Goal: Communication & Community: Participate in discussion

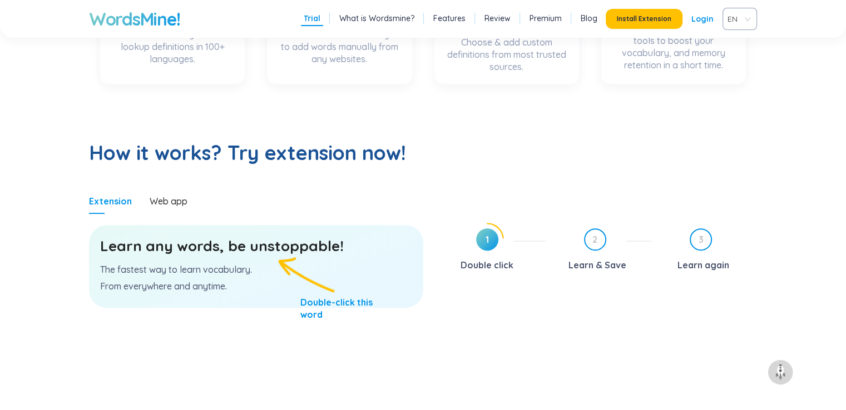
scroll to position [501, 0]
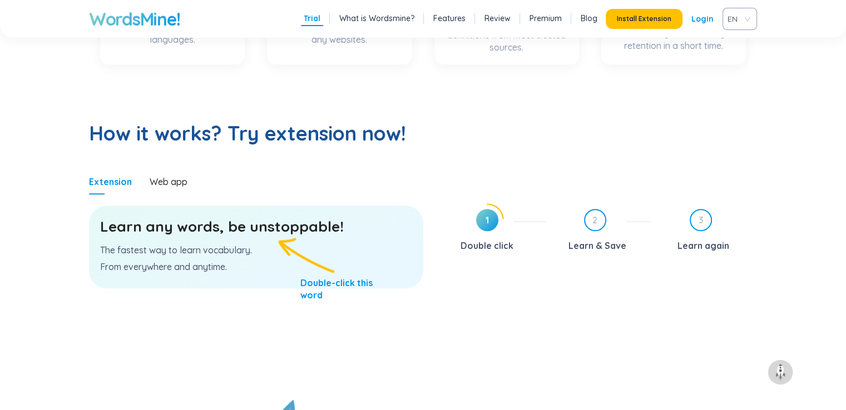
click at [241, 246] on p "The fastest way to learn vocabulary." at bounding box center [256, 250] width 312 height 12
click at [290, 229] on h3 "Learn any words, be unstoppable!" at bounding box center [256, 227] width 312 height 20
click at [284, 230] on h3 "Learn any words, be unstoppable!" at bounding box center [256, 227] width 312 height 20
click at [171, 176] on div "Web app" at bounding box center [169, 182] width 38 height 12
click at [482, 213] on span "1" at bounding box center [487, 220] width 22 height 22
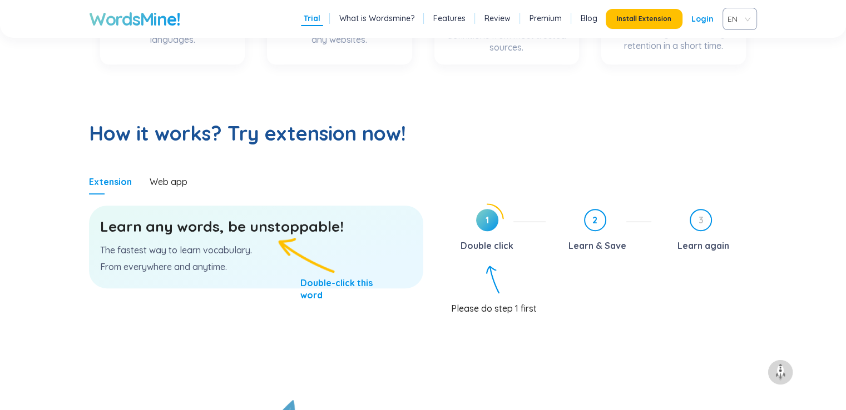
click at [591, 222] on span "2" at bounding box center [595, 220] width 20 height 20
click at [721, 223] on div "3 Learn again" at bounding box center [708, 232] width 97 height 46
click at [293, 256] on p "The fastest way to learn vocabulary." at bounding box center [256, 250] width 312 height 12
click at [269, 248] on p "The fastest way to learn vocabulary." at bounding box center [256, 250] width 312 height 12
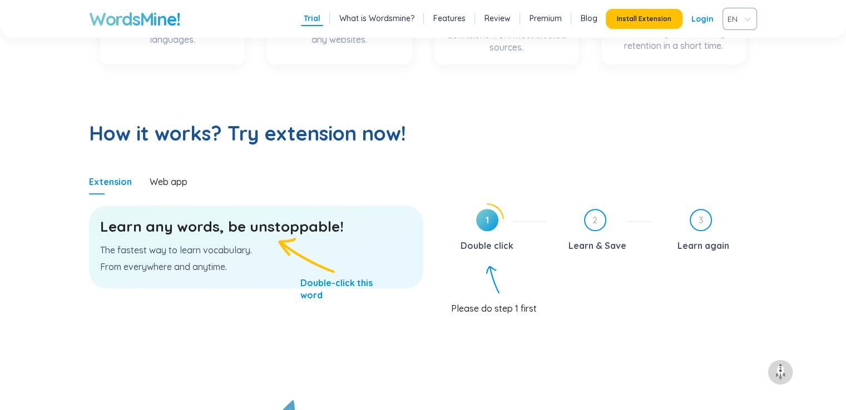
click at [228, 229] on h3 "Learn any words, be unstoppable!" at bounding box center [256, 227] width 312 height 20
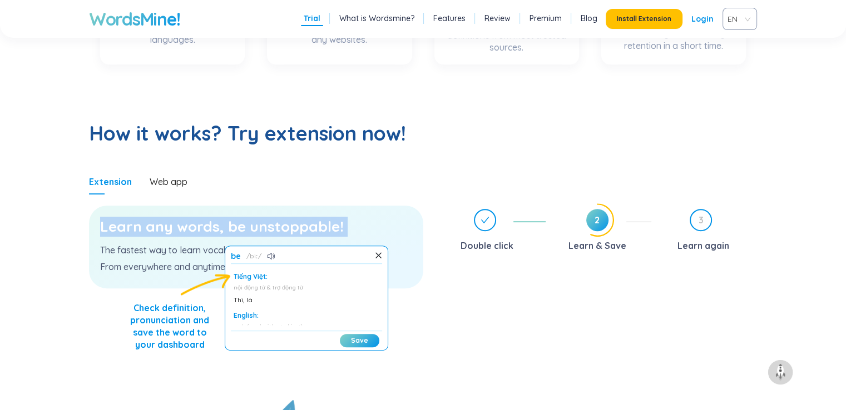
click at [228, 229] on h3 "Learn any words, be unstoppable!" at bounding box center [256, 227] width 312 height 20
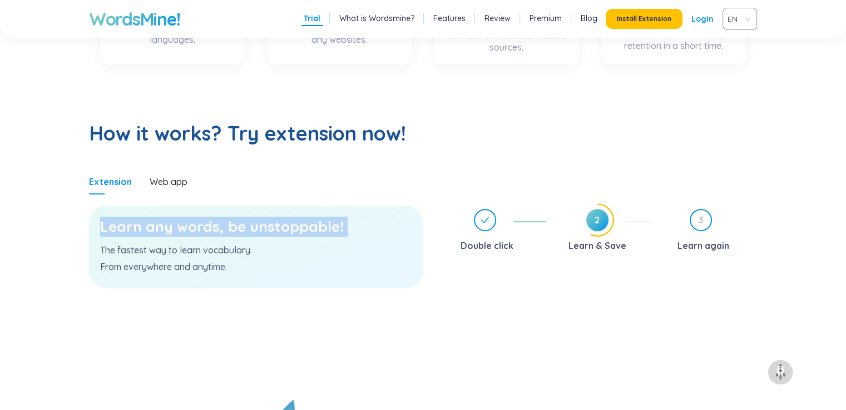
click at [228, 229] on h3 "Learn any words, be unstoppable!" at bounding box center [256, 227] width 312 height 20
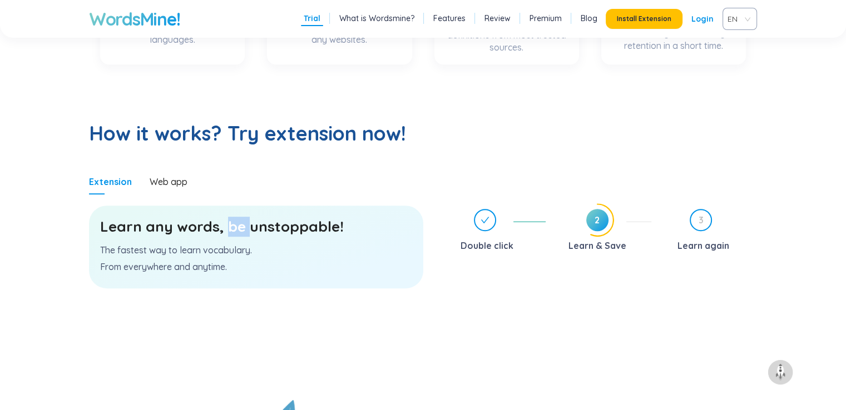
click at [228, 229] on h3 "Learn any words, be unstoppable!" at bounding box center [256, 227] width 312 height 20
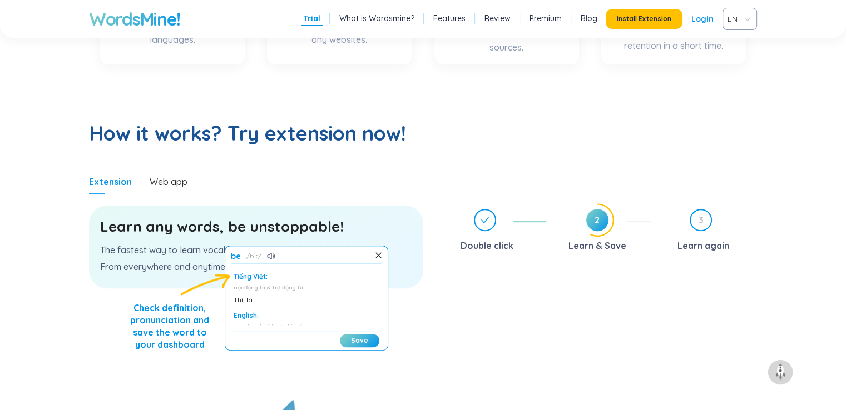
click at [187, 229] on h3 "Learn any words, be unstoppable!" at bounding box center [256, 227] width 312 height 20
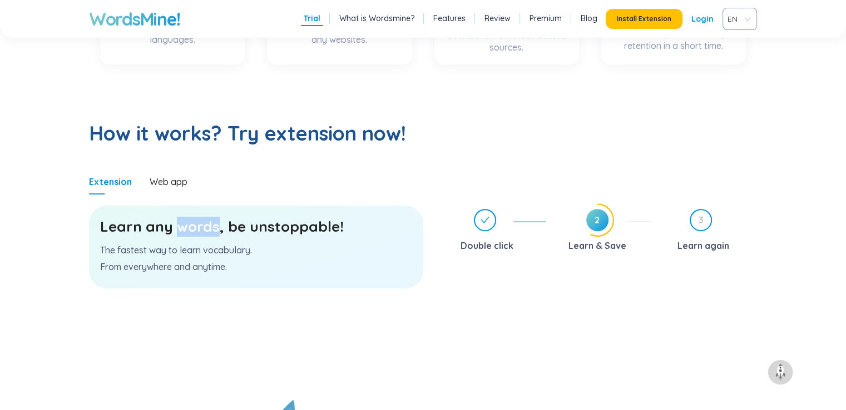
click at [187, 229] on h3 "Learn any words, be unstoppable!" at bounding box center [256, 227] width 312 height 20
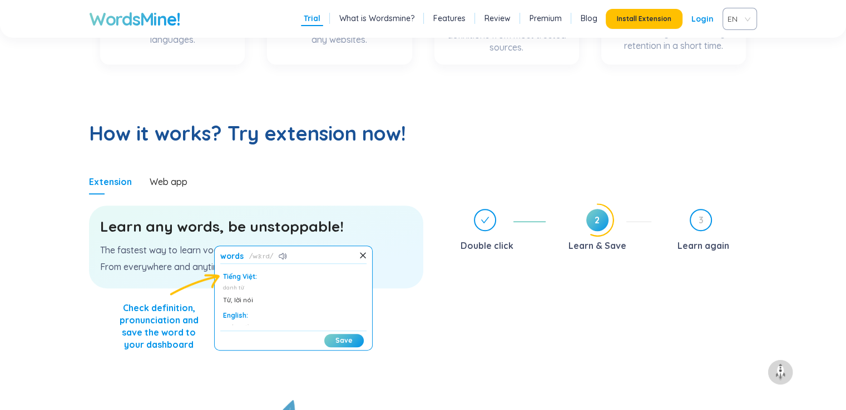
click at [296, 225] on h3 "Learn any words, be unstoppable!" at bounding box center [256, 227] width 312 height 20
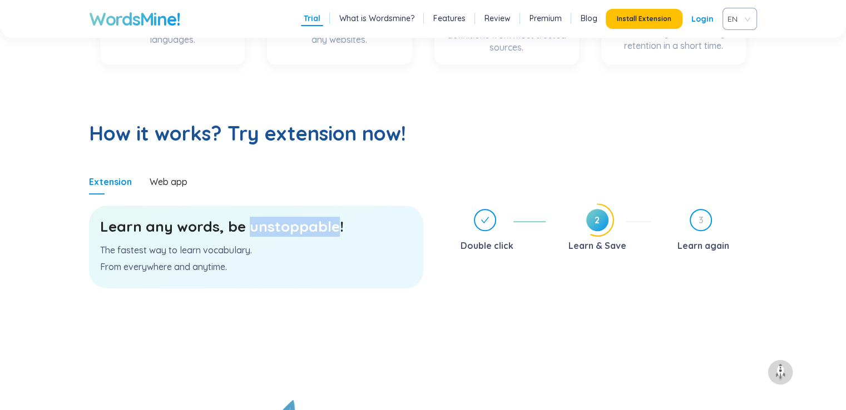
click at [296, 225] on h3 "Learn any words, be unstoppable!" at bounding box center [256, 227] width 312 height 20
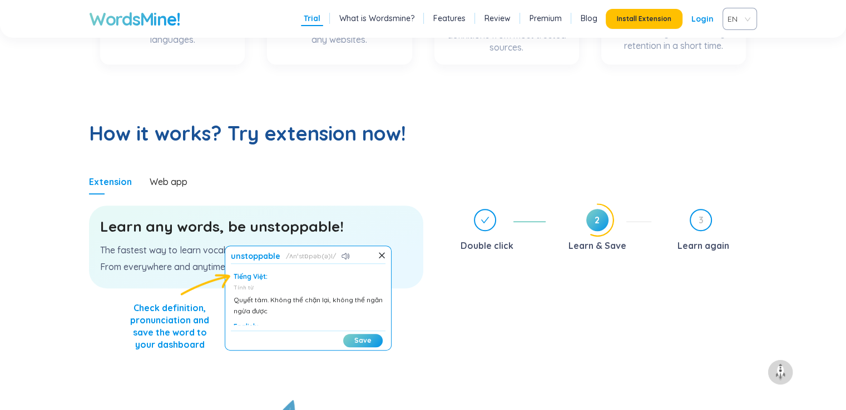
click at [191, 196] on section "Learn any words, be unstoppable! The fastest way to learn vocabulary. From ever…" at bounding box center [256, 298] width 334 height 206
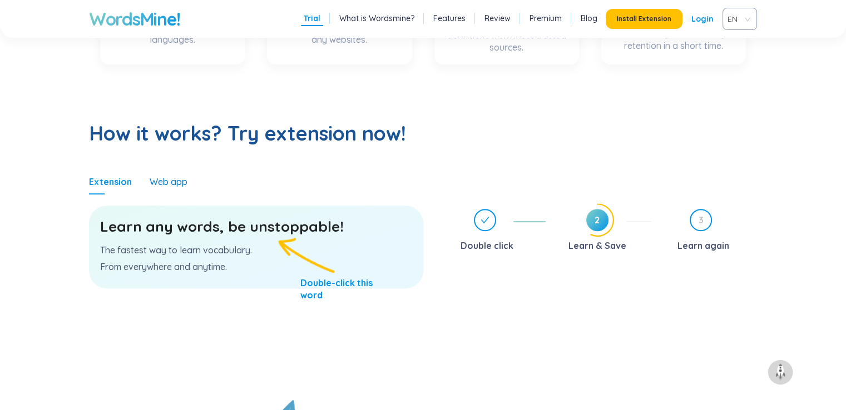
click at [171, 185] on div "Web app" at bounding box center [169, 182] width 38 height 12
click at [280, 222] on h3 "Learn any words, be unstoppable!" at bounding box center [256, 227] width 312 height 20
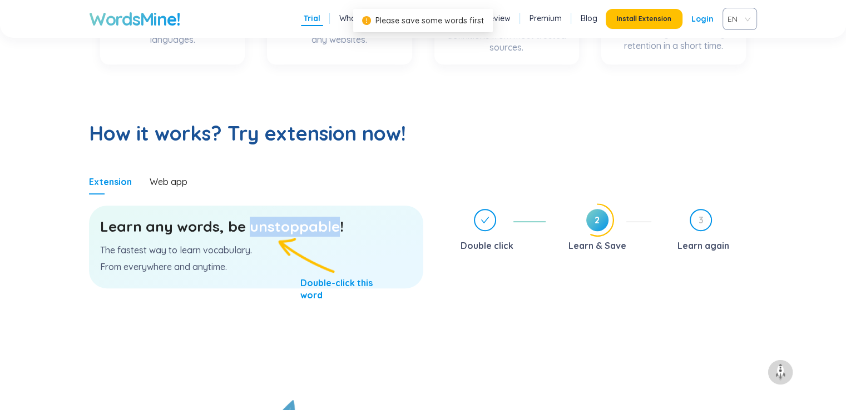
click at [280, 222] on h3 "Learn any words, be unstoppable!" at bounding box center [256, 227] width 312 height 20
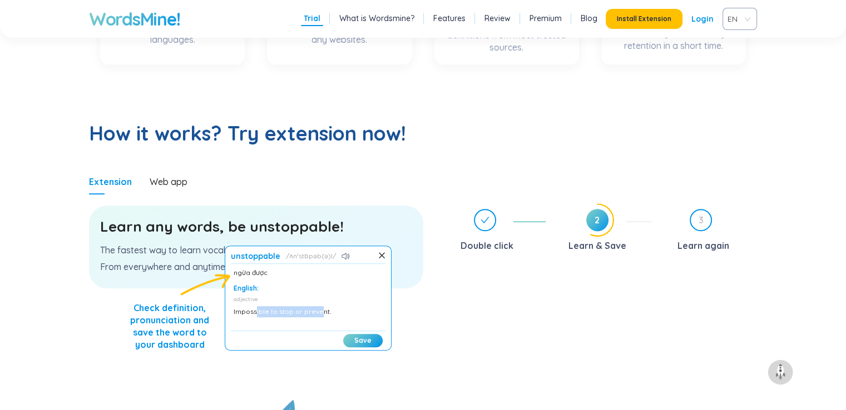
scroll to position [39, 0]
drag, startPoint x: 254, startPoint y: 312, endPoint x: 331, endPoint y: 317, distance: 77.5
click at [331, 317] on div "Tiếng Việt: Tính từ Quyết tâm. Không thể chặn lại, không thể ngăn ngừa được Eng…" at bounding box center [308, 298] width 155 height 56
click at [365, 339] on button "Save" at bounding box center [362, 340] width 39 height 13
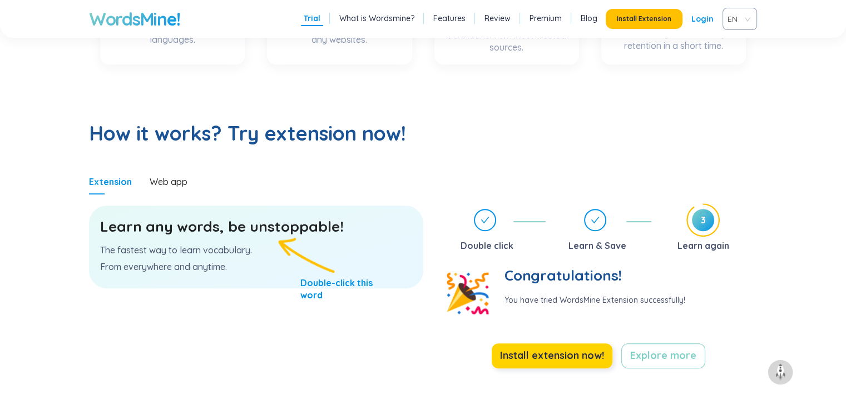
click at [564, 353] on span "Install extension now!" at bounding box center [552, 356] width 104 height 16
click at [303, 241] on div "Learn any words, be unstoppable! The fastest way to learn vocabulary. From ever…" at bounding box center [256, 247] width 334 height 83
click at [147, 232] on h3 "Learn any words, be unstoppable!" at bounding box center [256, 227] width 312 height 20
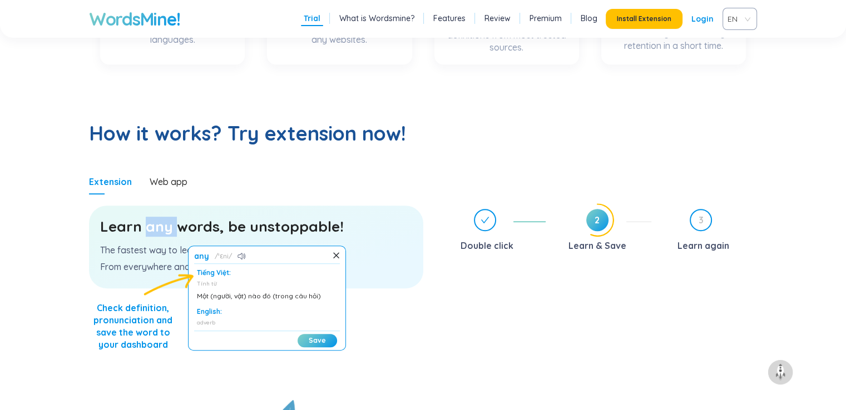
scroll to position [0, 0]
click at [175, 179] on div "Web app" at bounding box center [169, 182] width 38 height 12
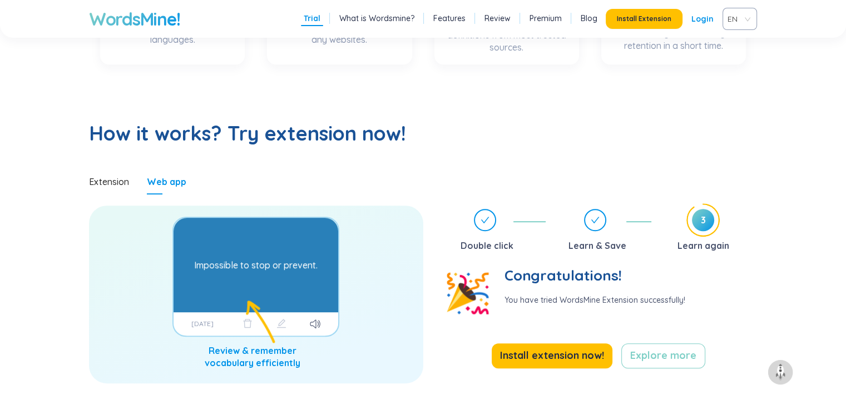
click at [267, 268] on div "Impossible to stop or prevent." at bounding box center [255, 265] width 123 height 83
click at [285, 276] on div "Impossible to stop or prevent." at bounding box center [255, 265] width 123 height 83
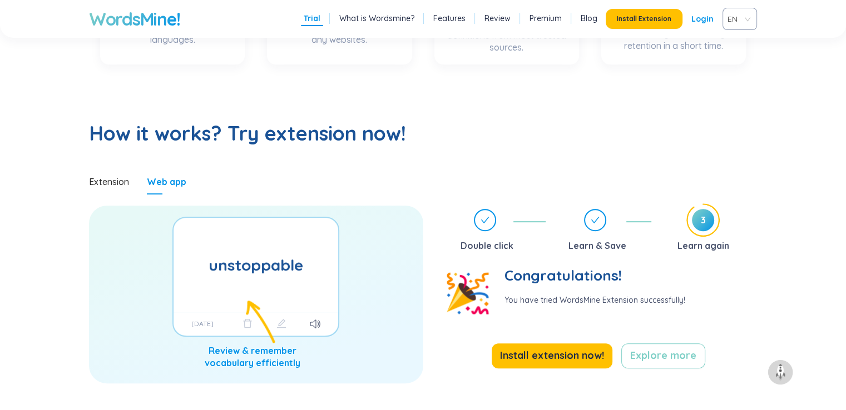
click at [281, 325] on div "unstoppable Impossible to stop or prevent. 9/9/2025" at bounding box center [256, 295] width 334 height 178
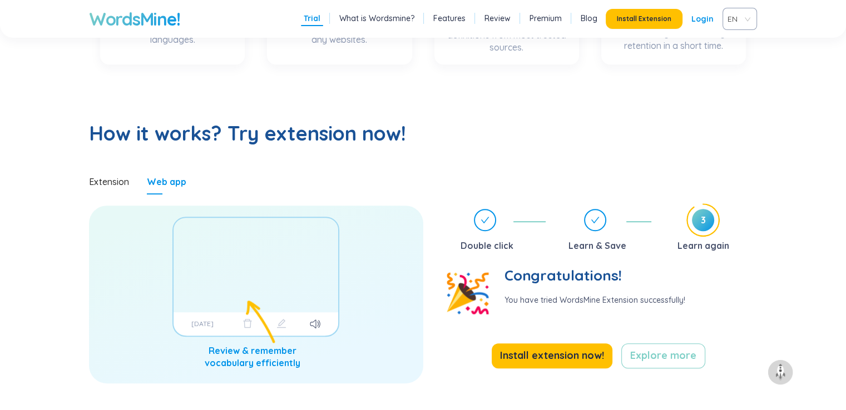
click at [230, 263] on div "Impossible to stop or prevent." at bounding box center [255, 265] width 123 height 83
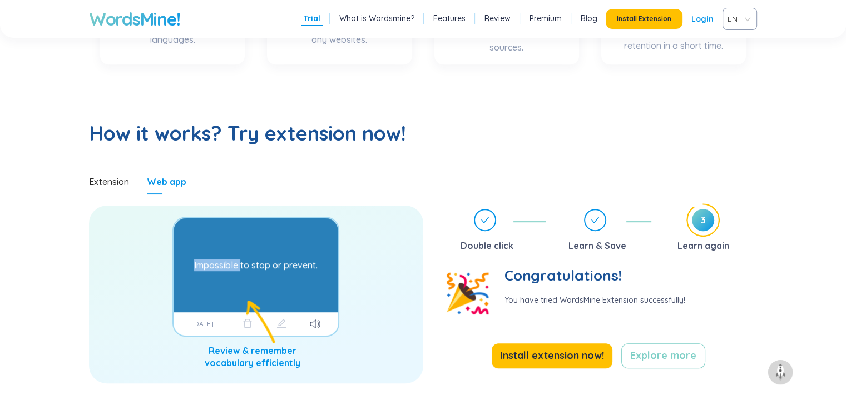
click at [230, 263] on div "Impossible to stop or prevent." at bounding box center [255, 265] width 123 height 83
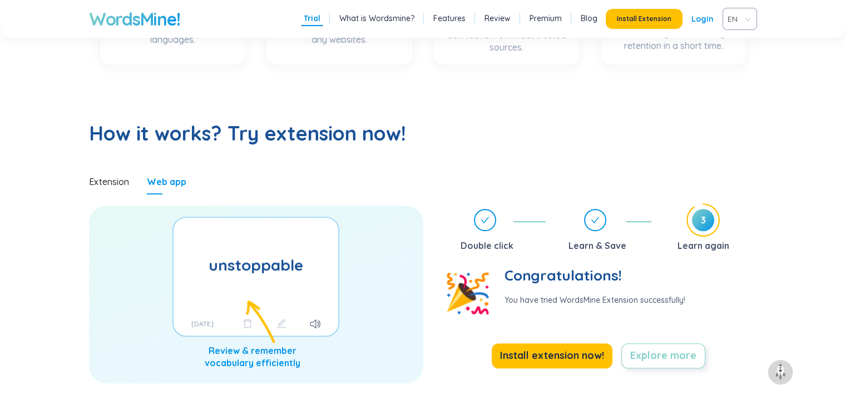
click at [685, 363] on span "Explore more" at bounding box center [663, 356] width 66 height 16
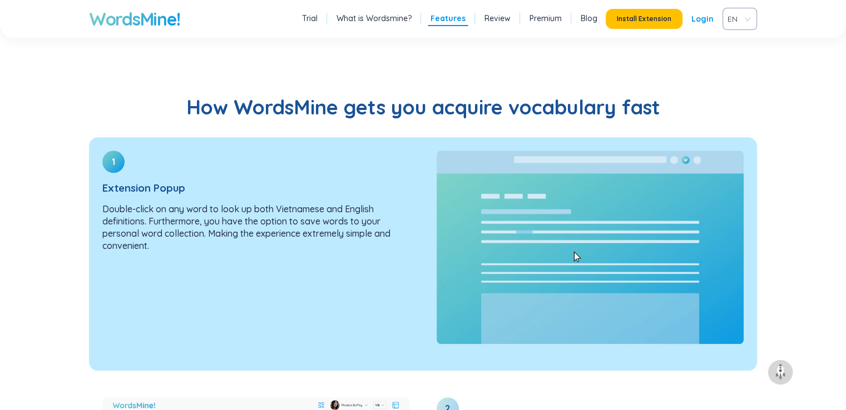
scroll to position [1203, 0]
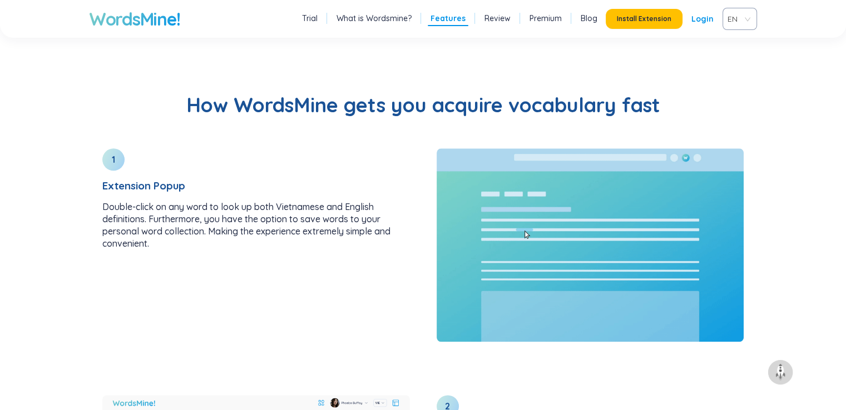
click at [291, 110] on h2 "How WordsMine gets you acquire vocabulary fast" at bounding box center [423, 105] width 668 height 27
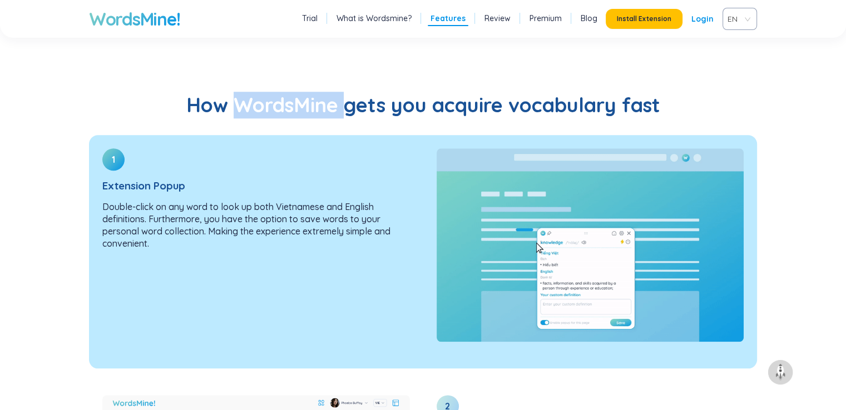
click at [565, 252] on img at bounding box center [591, 246] width 308 height 194
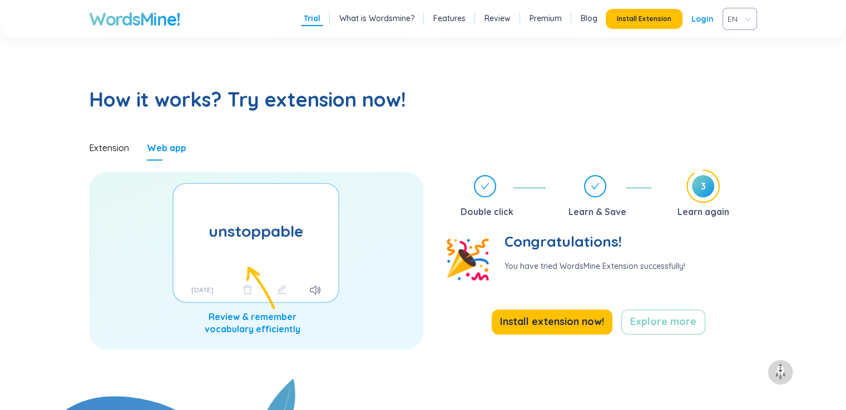
scroll to position [536, 0]
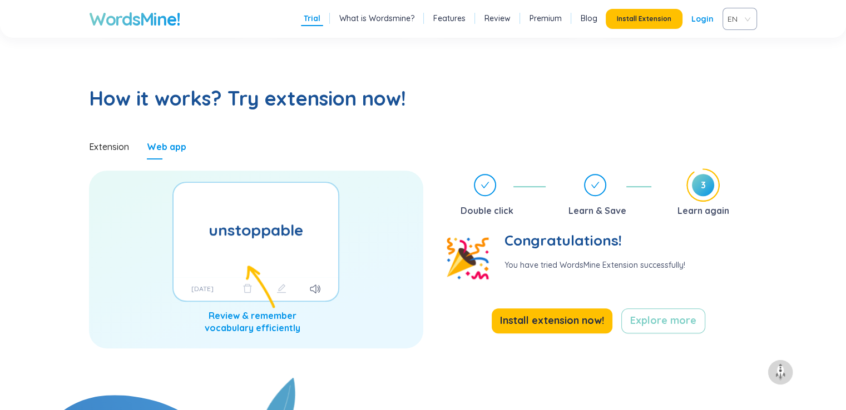
click at [256, 283] on div "unstoppable Impossible to stop or prevent. 9/9/2025" at bounding box center [256, 260] width 334 height 178
click at [254, 287] on div "unstoppable Impossible to stop or prevent. 9/9/2025" at bounding box center [256, 260] width 334 height 178
click at [316, 285] on icon at bounding box center [315, 289] width 11 height 9
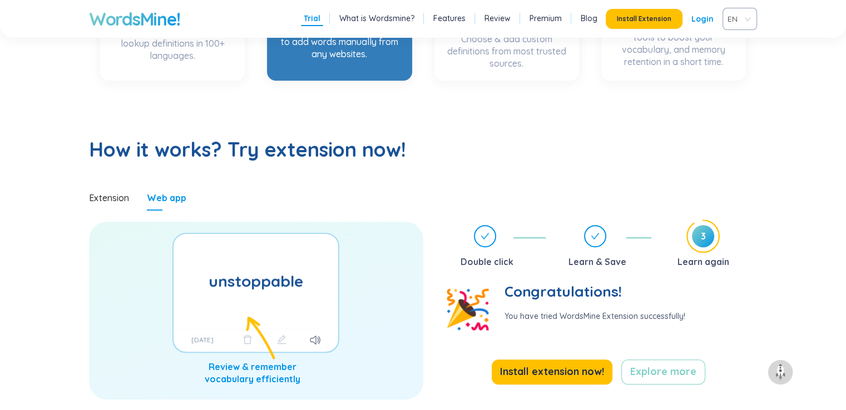
scroll to position [647, 0]
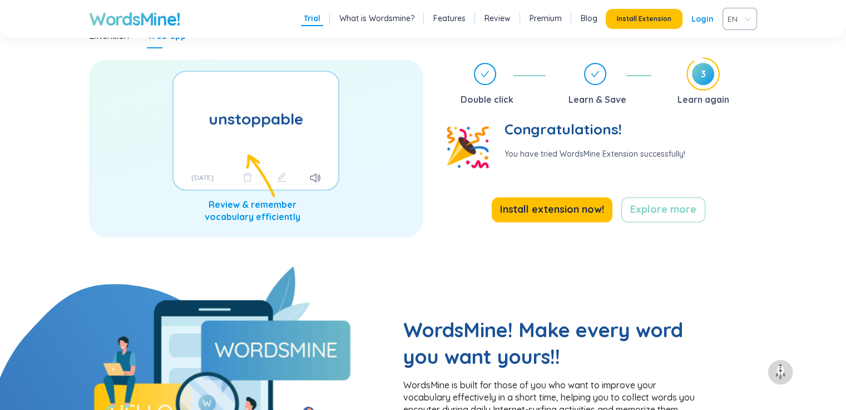
click at [265, 183] on div "unstoppable Impossible to stop or prevent. 9/9/2025" at bounding box center [256, 149] width 334 height 178
click at [594, 212] on span "Install extension now!" at bounding box center [552, 210] width 104 height 16
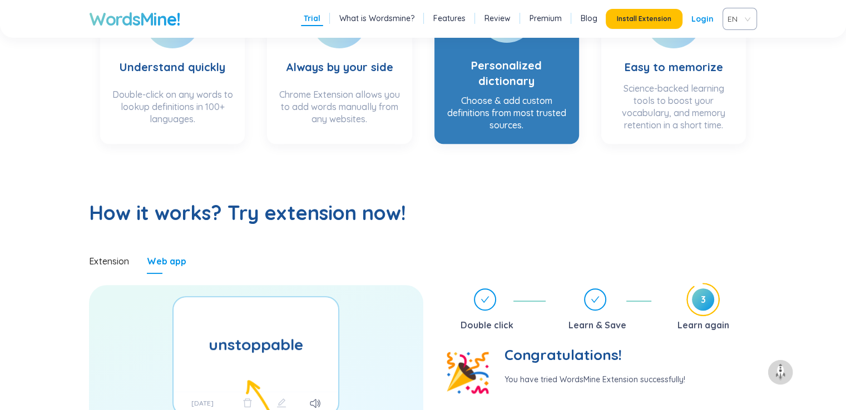
scroll to position [202, 0]
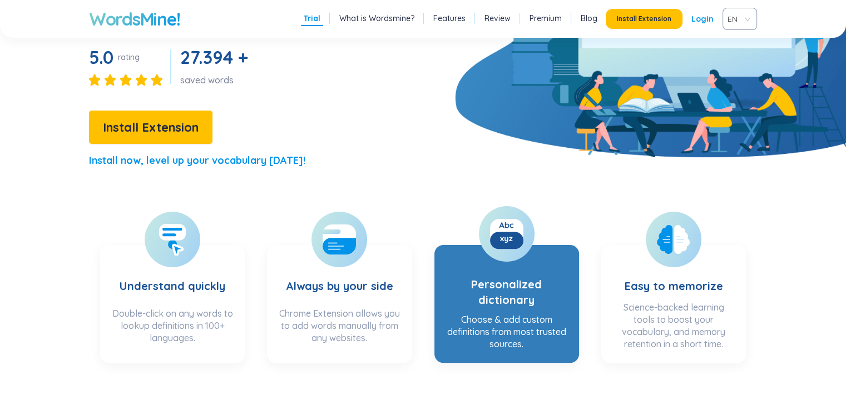
click at [533, 283] on h3 "Personalized dictionary" at bounding box center [507, 281] width 122 height 53
click at [505, 227] on icon at bounding box center [506, 225] width 4 height 6
click at [514, 323] on div "Choose & add custom definitions from most trusted sources." at bounding box center [507, 332] width 122 height 37
click at [497, 289] on h3 "Personalized dictionary" at bounding box center [507, 281] width 122 height 53
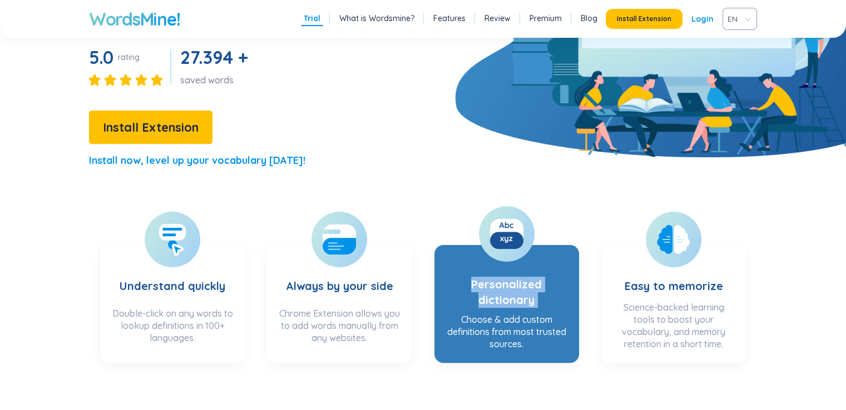
click at [497, 289] on h3 "Personalized dictionary" at bounding box center [507, 281] width 122 height 53
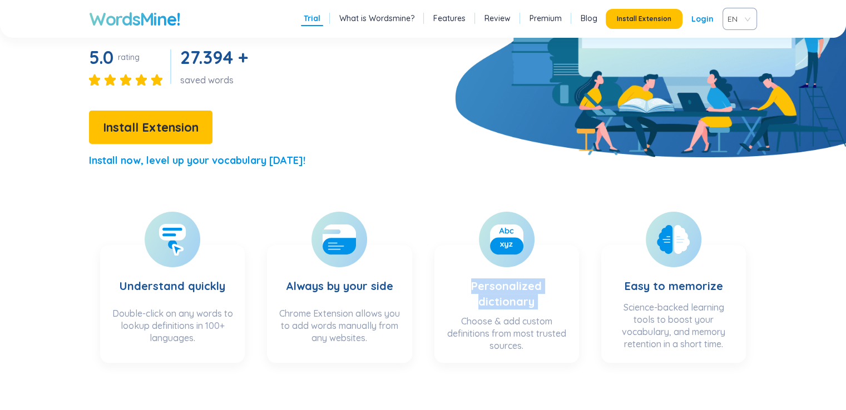
click at [474, 229] on section "Understand quickly Double-click on any words to lookup definitions in 100+ lang…" at bounding box center [423, 282] width 846 height 185
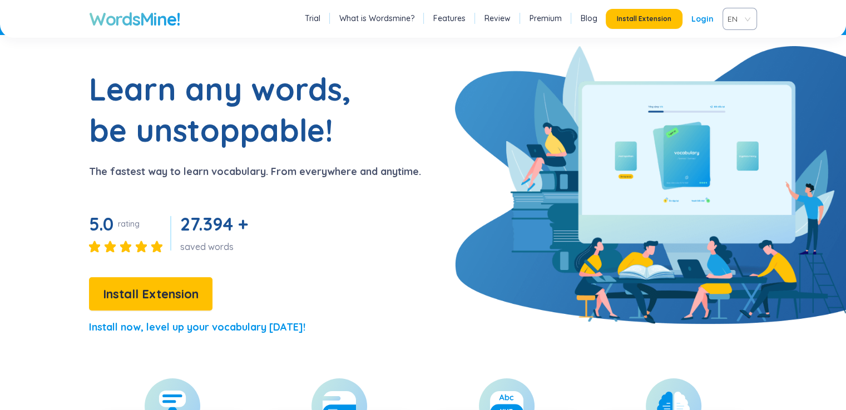
scroll to position [0, 0]
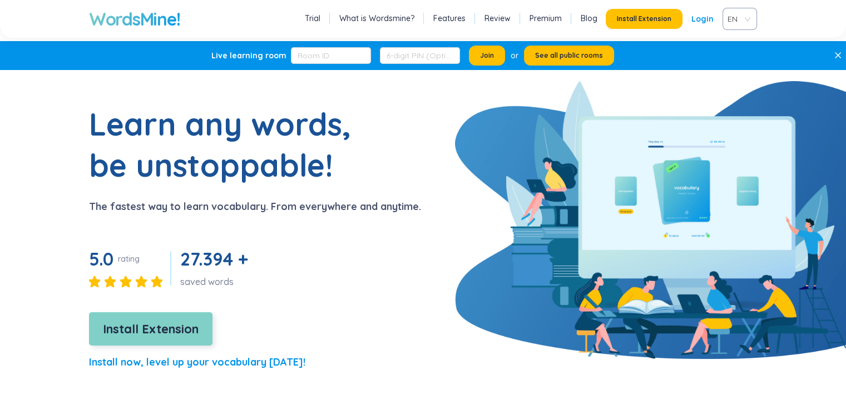
click at [187, 341] on button "Install Extension" at bounding box center [150, 329] width 123 height 33
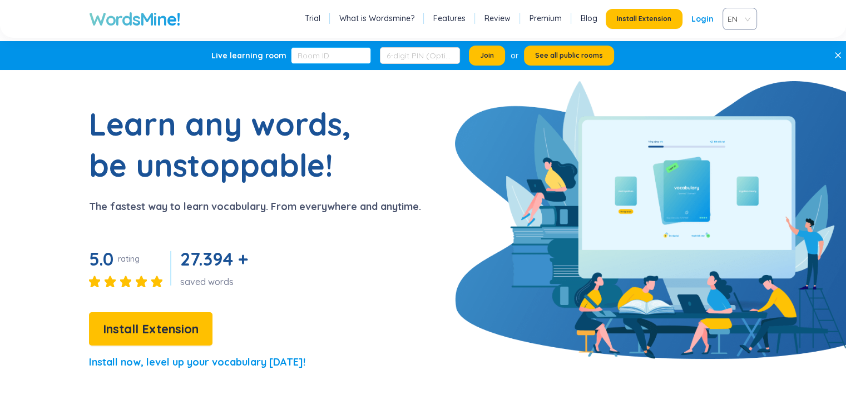
click at [319, 50] on input "text" at bounding box center [331, 55] width 80 height 17
click at [400, 55] on input "text" at bounding box center [420, 55] width 80 height 17
click at [488, 53] on span "Join" at bounding box center [487, 55] width 14 height 9
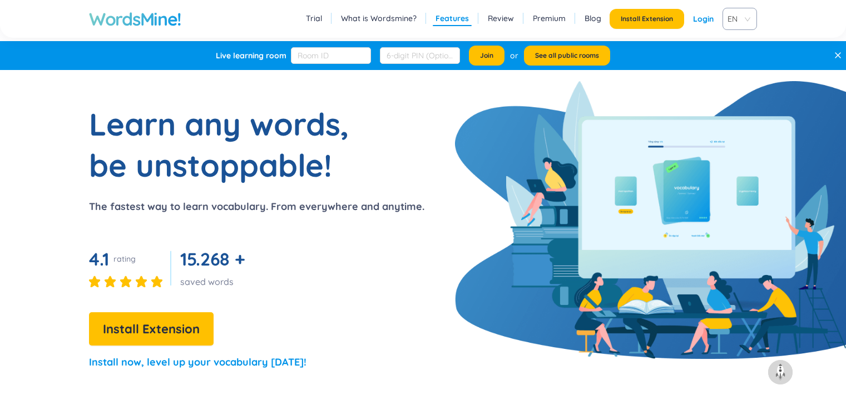
scroll to position [1190, 0]
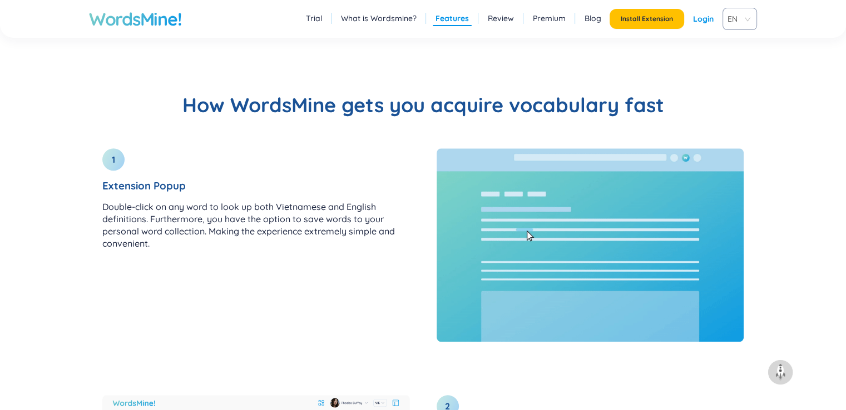
click at [748, 21] on div "EN" at bounding box center [740, 19] width 34 height 22
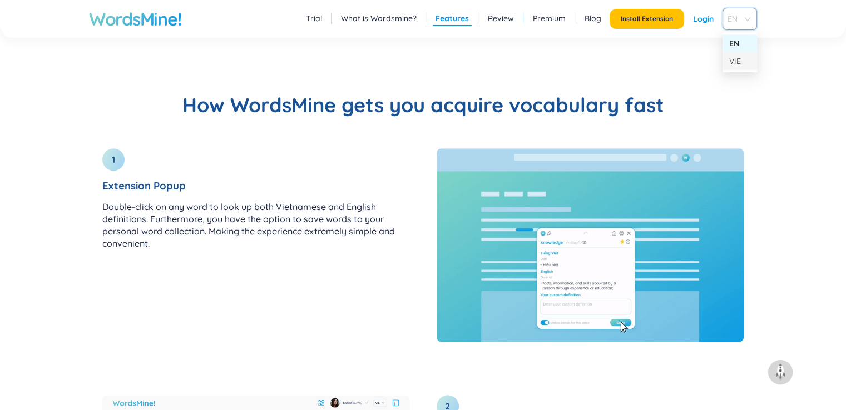
click at [740, 65] on div "VIE" at bounding box center [739, 61] width 21 height 12
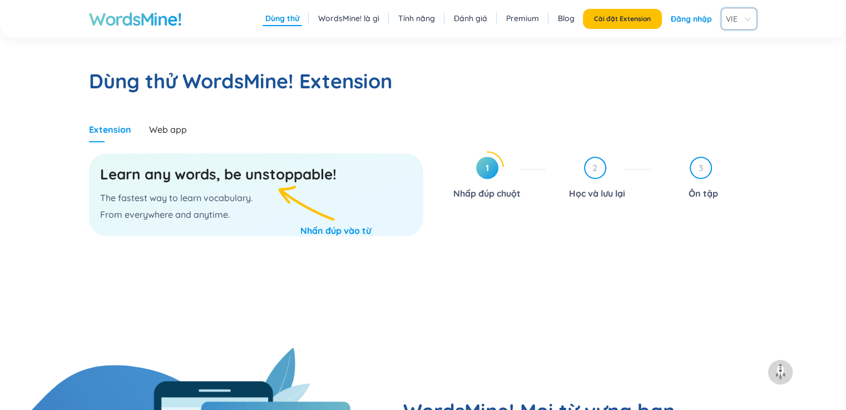
scroll to position [577, 0]
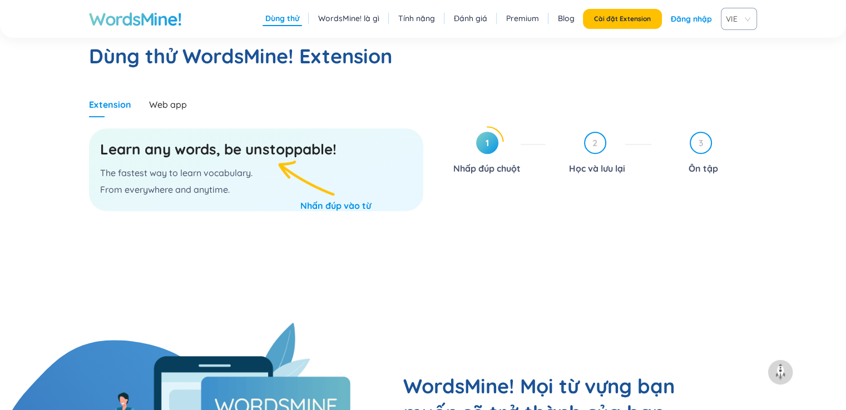
click at [503, 142] on icon at bounding box center [487, 143] width 32 height 32
click at [316, 150] on h3 "Learn any words, be unstoppable!" at bounding box center [256, 150] width 312 height 20
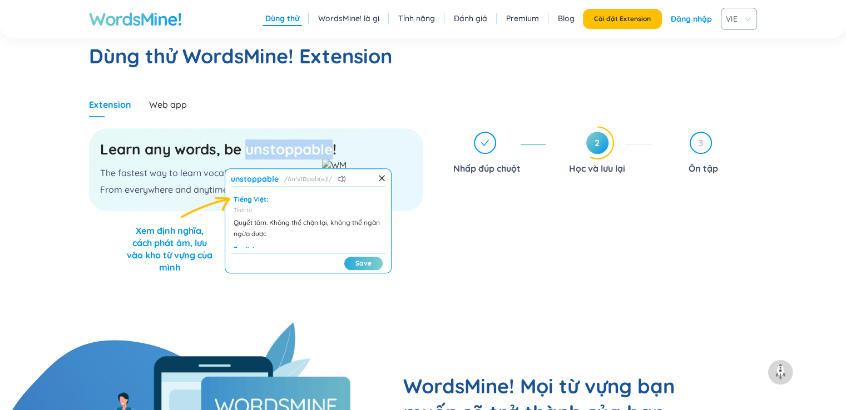
click at [373, 265] on button "Save" at bounding box center [363, 263] width 38 height 13
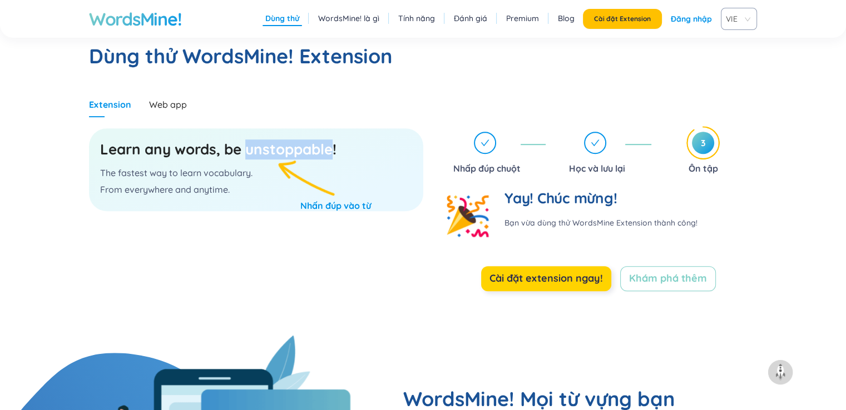
click at [567, 276] on span "Cài đặt extension ngay!" at bounding box center [545, 279] width 113 height 16
click at [285, 141] on h3 "Learn any words, be unstoppable!" at bounding box center [256, 150] width 312 height 20
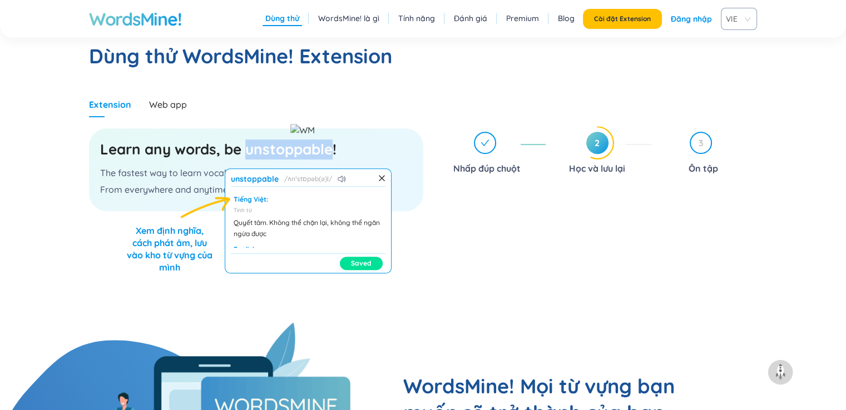
click at [379, 264] on button "Saved" at bounding box center [361, 263] width 43 height 13
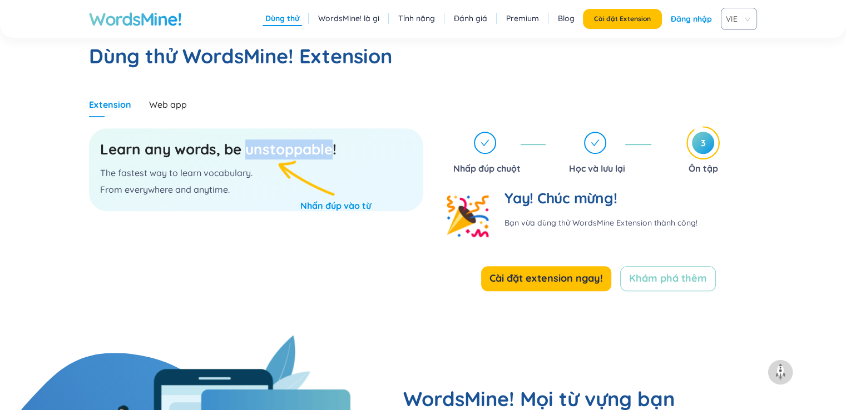
click at [311, 146] on h3 "Learn any words, be unstoppable!" at bounding box center [256, 150] width 312 height 20
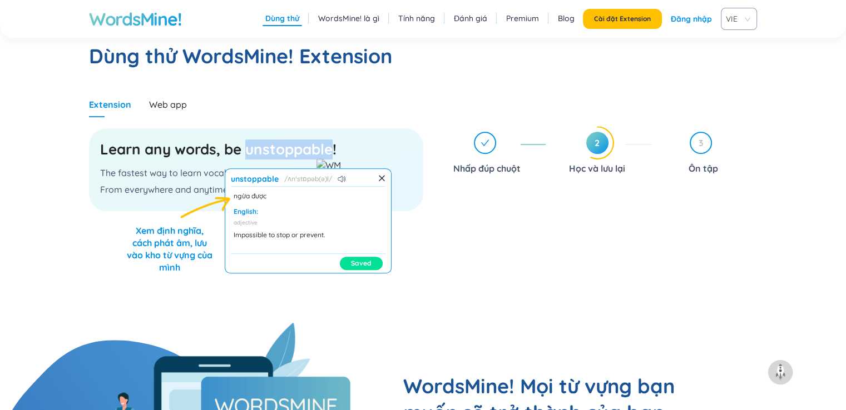
scroll to position [38, 0]
click at [364, 243] on div "Tiếng Việt: Tính từ Quyết tâm. Không thể chặn lại, không thể ngăn ngừa được Eng…" at bounding box center [308, 220] width 155 height 56
click at [280, 83] on section "Dùng thử WordsMine! Extension Extension Web app Learn any words, be unstoppable…" at bounding box center [423, 160] width 846 height 325
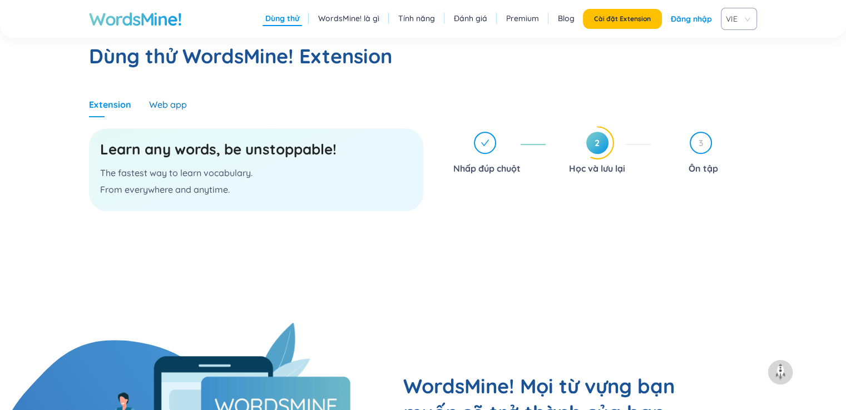
click at [171, 101] on div "Web app" at bounding box center [168, 104] width 38 height 12
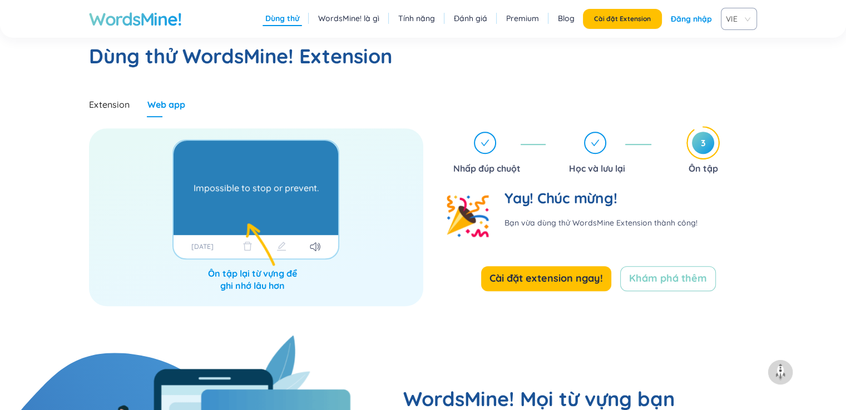
click at [263, 176] on div "Impossible to stop or prevent." at bounding box center [256, 187] width 125 height 83
click at [263, 177] on div "Impossible to stop or prevent." at bounding box center [256, 187] width 125 height 83
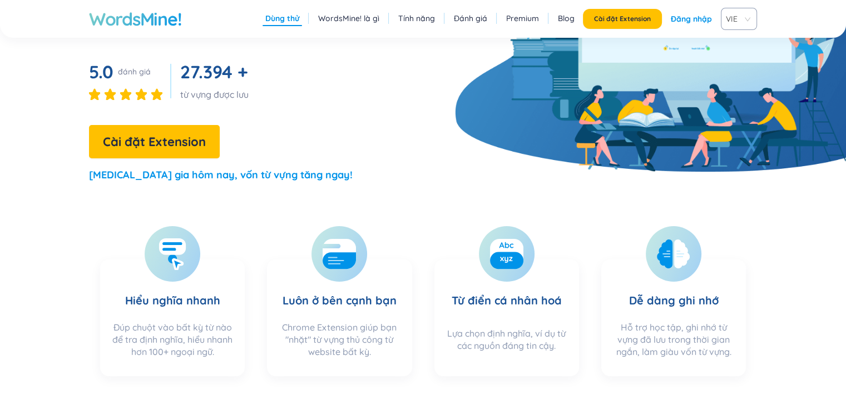
scroll to position [0, 0]
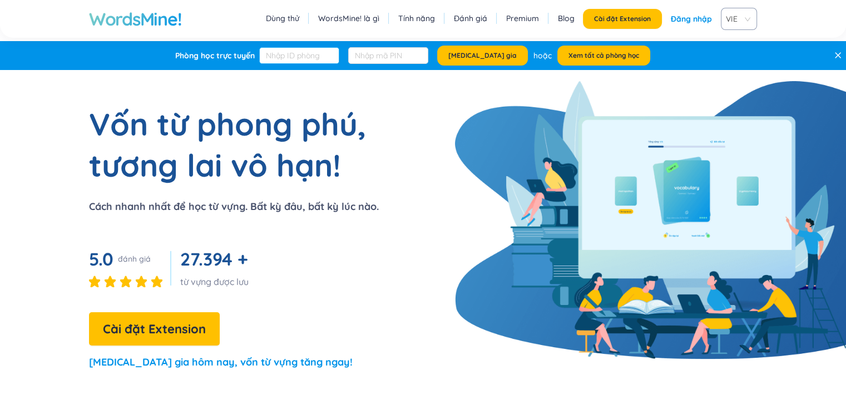
click at [320, 58] on input "text" at bounding box center [299, 55] width 80 height 17
click at [385, 56] on input "text" at bounding box center [388, 55] width 80 height 17
type input "leisure time"
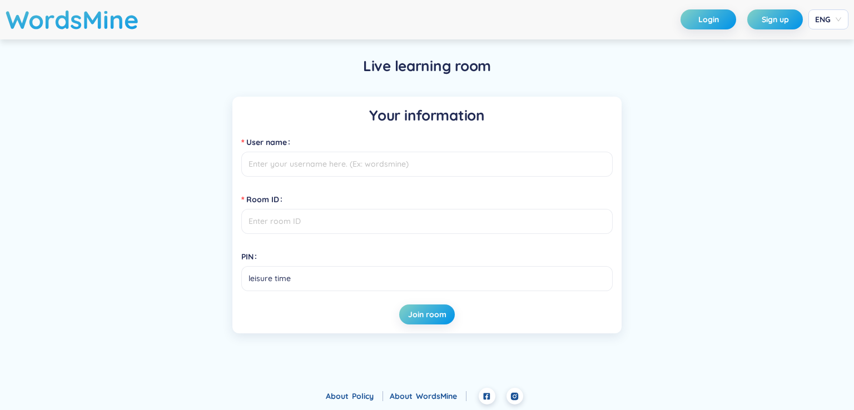
click at [309, 169] on input "User name" at bounding box center [427, 164] width 372 height 25
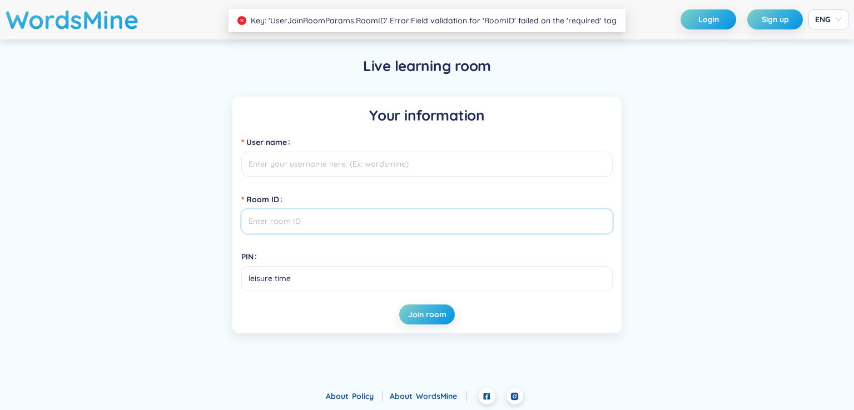
click at [312, 229] on input "Room ID" at bounding box center [427, 221] width 372 height 25
click at [316, 273] on input "leisure time" at bounding box center [427, 278] width 372 height 25
click at [363, 163] on input "User name" at bounding box center [427, 164] width 372 height 25
click at [400, 22] on span "Key: 'UserJoinRoomParams.RoomID' Error:Field validation for 'RoomID' failed on …" at bounding box center [434, 21] width 366 height 10
click at [326, 173] on input "User name" at bounding box center [427, 164] width 372 height 25
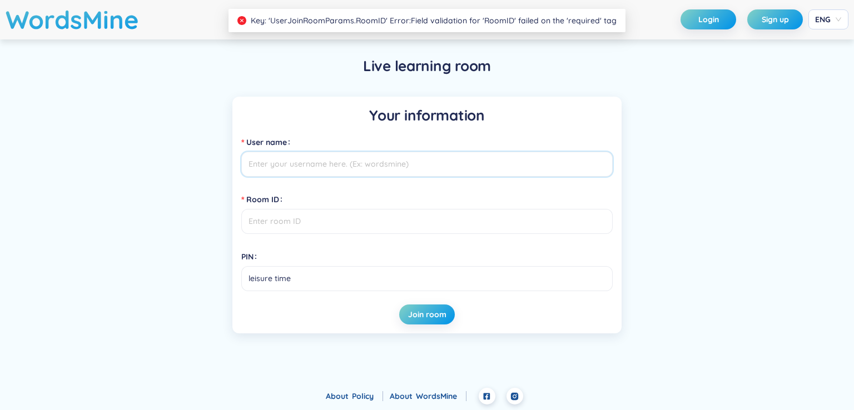
click at [324, 173] on input "User name" at bounding box center [427, 164] width 372 height 25
drag, startPoint x: 324, startPoint y: 173, endPoint x: 301, endPoint y: 168, distance: 23.9
click at [301, 168] on input "User name" at bounding box center [427, 164] width 372 height 25
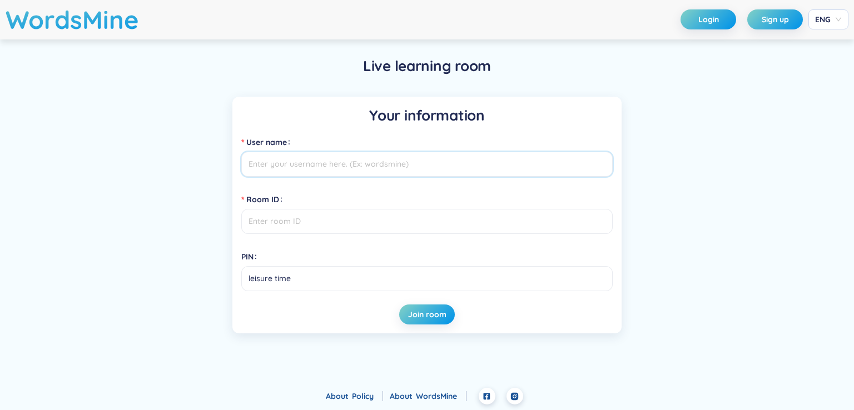
drag, startPoint x: 301, startPoint y: 168, endPoint x: 390, endPoint y: 166, distance: 89.0
click at [390, 166] on input "User name" at bounding box center [427, 164] width 372 height 25
click at [351, 220] on input "Room ID" at bounding box center [427, 221] width 372 height 25
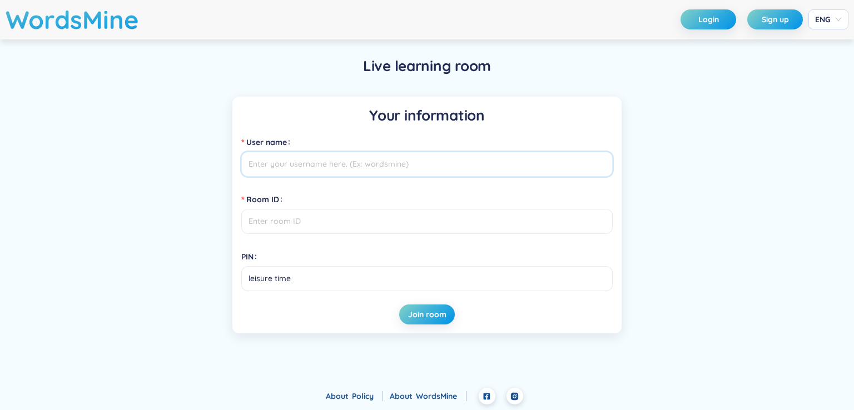
click at [366, 158] on input "User name" at bounding box center [427, 164] width 372 height 25
click at [700, 21] on span "Login" at bounding box center [709, 19] width 21 height 11
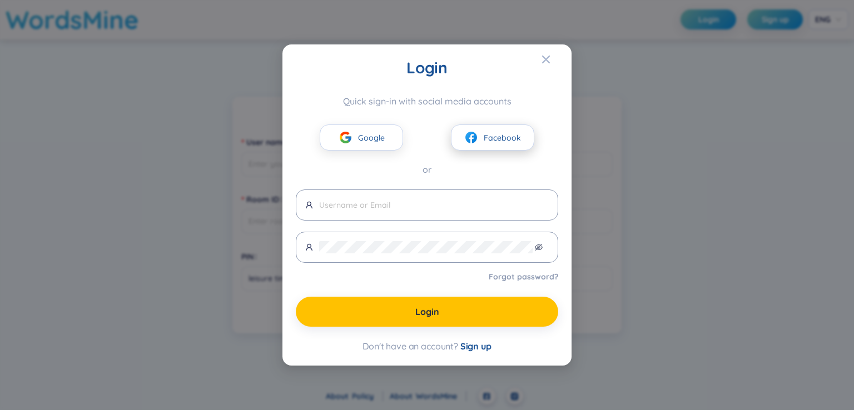
click at [468, 143] on img at bounding box center [471, 138] width 14 height 14
type input "thuha419003015051"
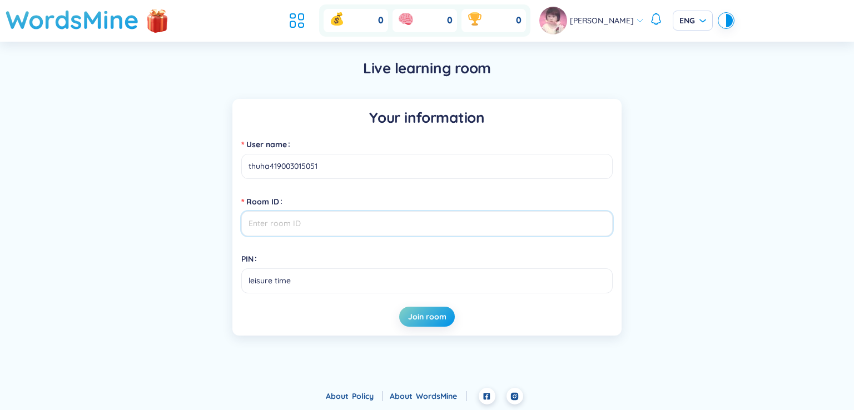
click at [325, 226] on input "Room ID" at bounding box center [427, 223] width 372 height 25
drag, startPoint x: 852, startPoint y: 0, endPoint x: 578, endPoint y: 355, distance: 447.8
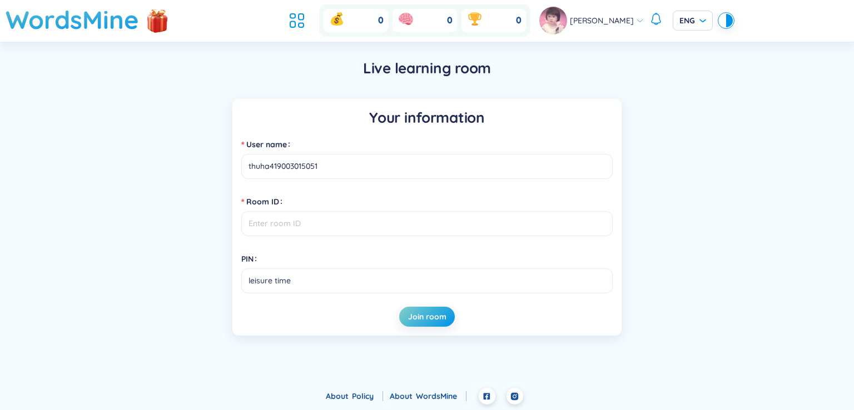
click at [578, 355] on div "WordsMine 0 0 0 Thu Hà ENG Live learning room Your information User name thuha4…" at bounding box center [427, 194] width 854 height 388
click at [259, 230] on input "Room ID" at bounding box center [427, 223] width 372 height 25
click at [430, 130] on div "Your information User name thuha419003015051 Room ID PIN leisure time Join room" at bounding box center [426, 217] width 389 height 237
click at [658, 85] on div "Live learning room Your information User name thuha419003015051 Room ID PIN lei…" at bounding box center [427, 197] width 801 height 311
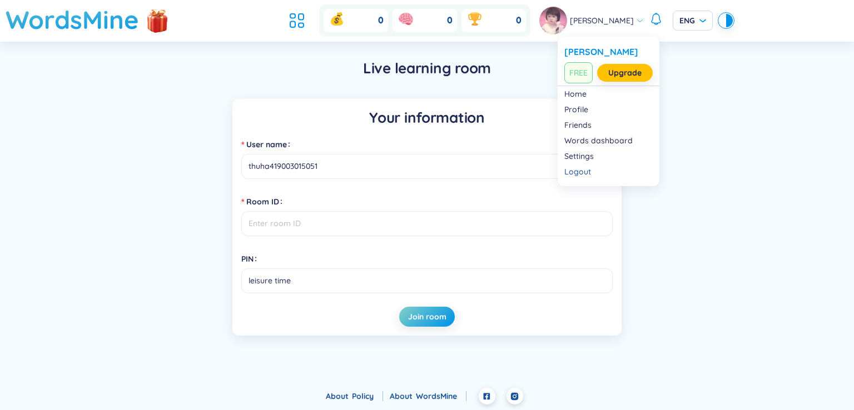
click at [583, 70] on span "FREE" at bounding box center [579, 72] width 28 height 21
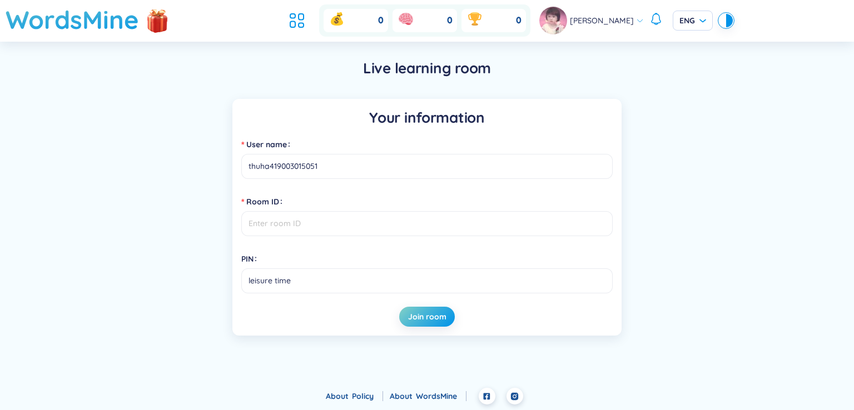
click at [498, 77] on div "Live learning room" at bounding box center [427, 71] width 768 height 27
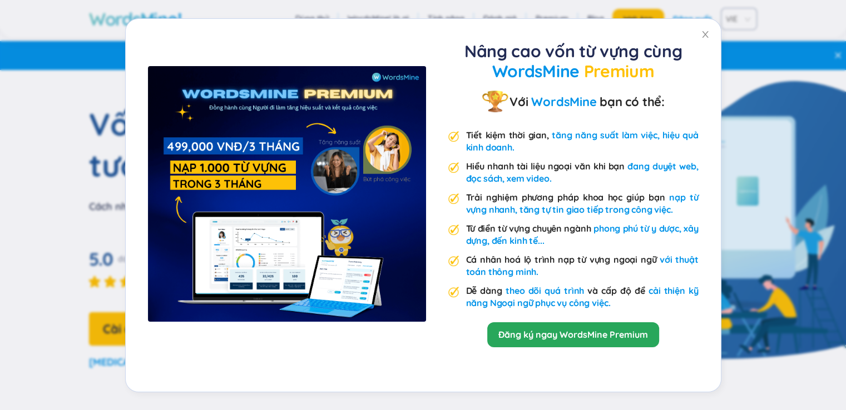
click at [346, 203] on img at bounding box center [287, 194] width 278 height 256
click at [702, 32] on icon "close" at bounding box center [705, 34] width 9 height 9
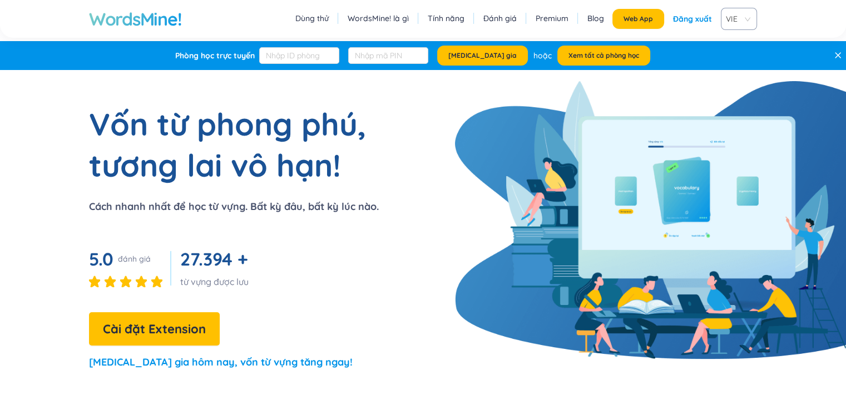
click at [450, 19] on link "Tính năng" at bounding box center [446, 18] width 37 height 11
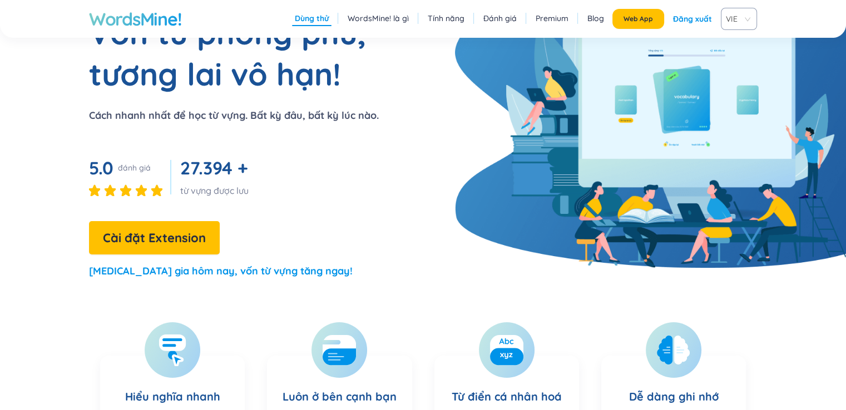
scroll to position [278, 0]
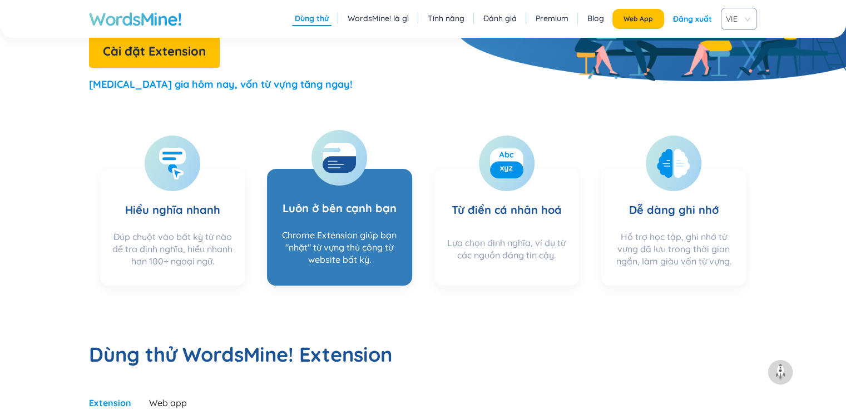
click at [338, 230] on div "Chrome Extension giúp bạn "nhặt" từ vựng thủ công từ website bất kỳ." at bounding box center [339, 251] width 122 height 44
click at [380, 267] on div "Chrome Extension giúp bạn "nhặt" từ vựng thủ công từ website bất kỳ." at bounding box center [339, 251] width 122 height 44
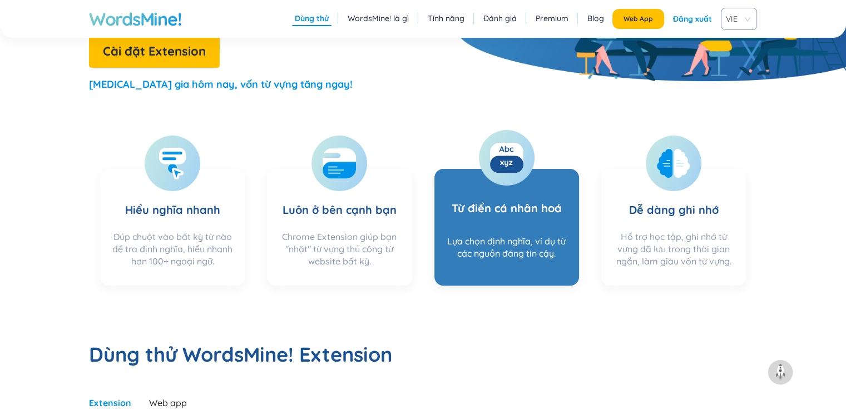
click at [466, 268] on div "Lựa chọn định nghĩa, ví dụ từ các nguồn đáng tin cậy." at bounding box center [507, 254] width 122 height 38
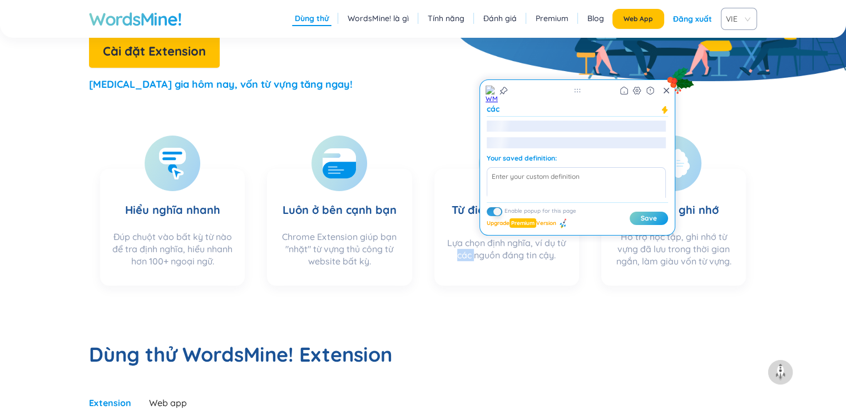
scroll to position [21, 0]
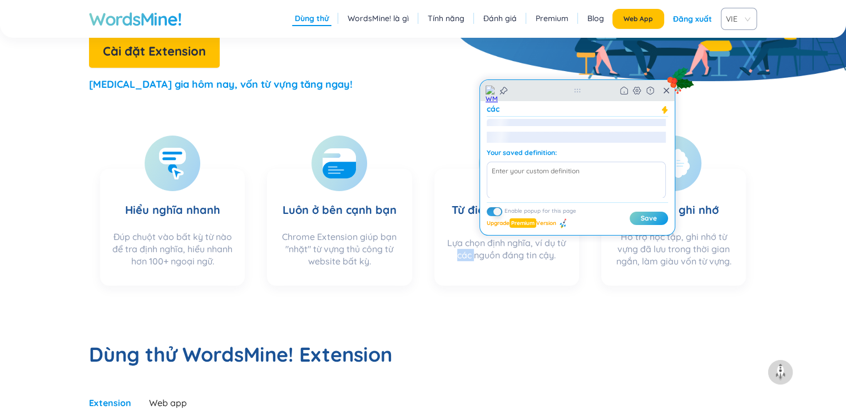
click at [666, 90] on icon at bounding box center [667, 91] width 6 height 6
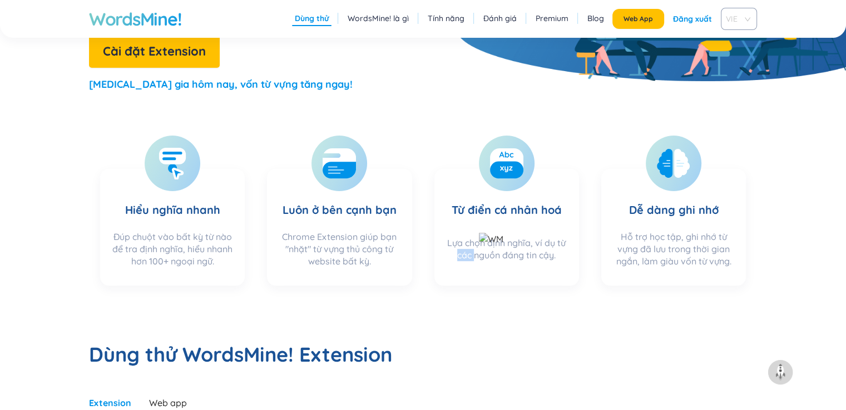
click at [730, 21] on span "VIE" at bounding box center [737, 19] width 22 height 17
click at [745, 38] on div "EN" at bounding box center [739, 43] width 22 height 12
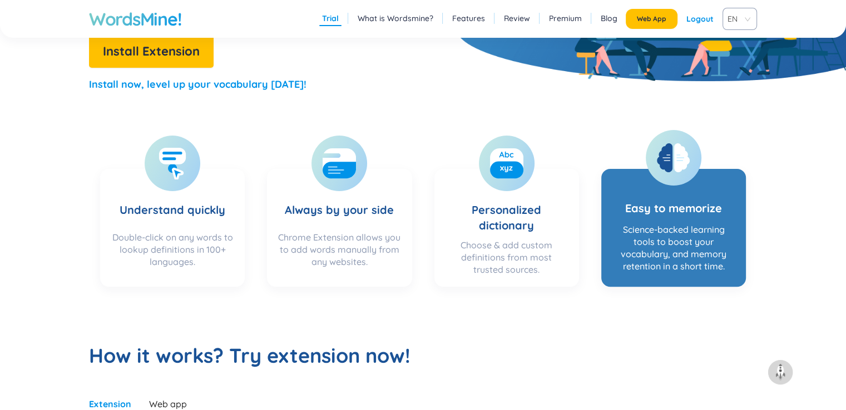
drag, startPoint x: 631, startPoint y: 234, endPoint x: 652, endPoint y: 283, distance: 52.8
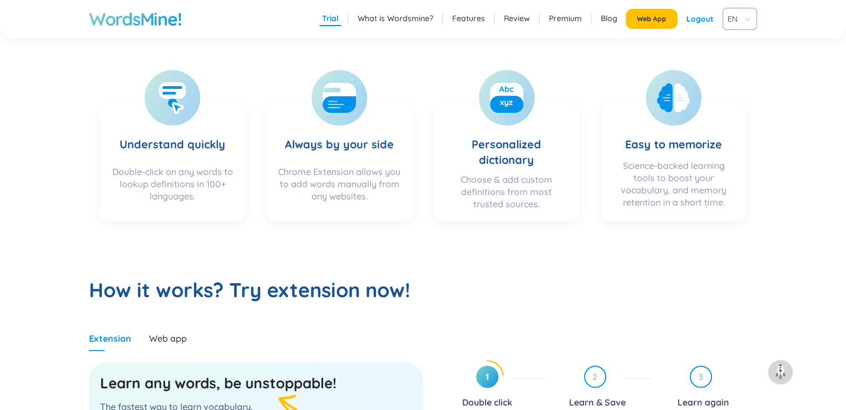
scroll to position [445, 0]
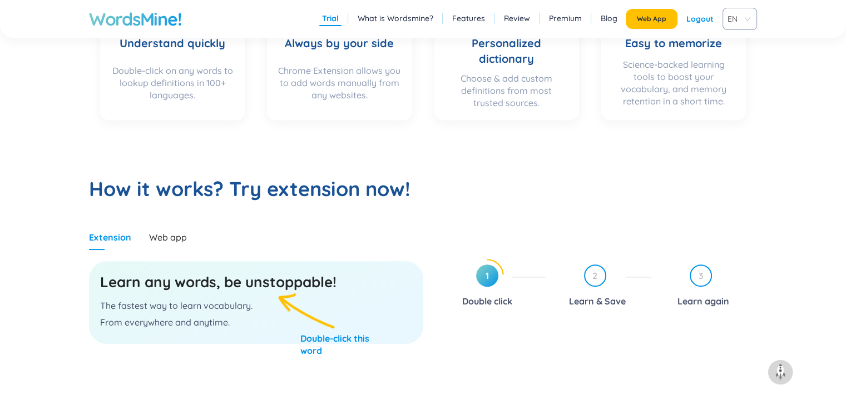
click at [301, 305] on div "Learn any words, be unstoppable! The fastest way to learn vocabulary. From ever…" at bounding box center [256, 302] width 334 height 83
click at [174, 231] on div "Web app" at bounding box center [168, 237] width 38 height 12
click at [170, 229] on div "Web app" at bounding box center [168, 238] width 38 height 26
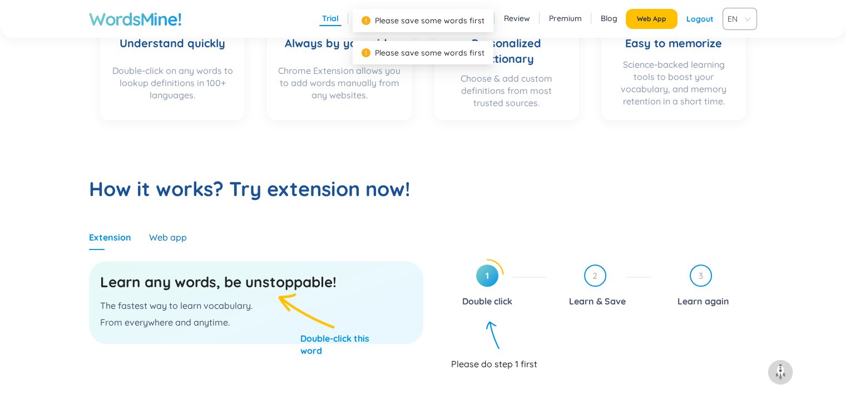
click at [170, 234] on div "Web app" at bounding box center [168, 237] width 38 height 12
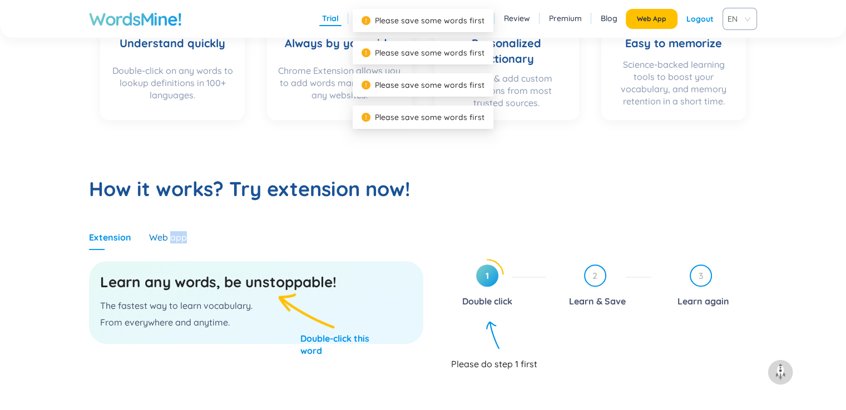
click at [170, 234] on div "Web app" at bounding box center [168, 237] width 38 height 12
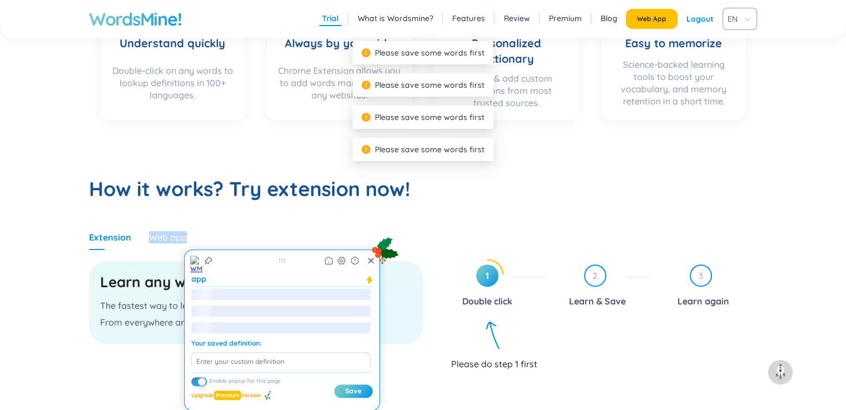
click at [170, 234] on div "Web app" at bounding box center [168, 237] width 38 height 12
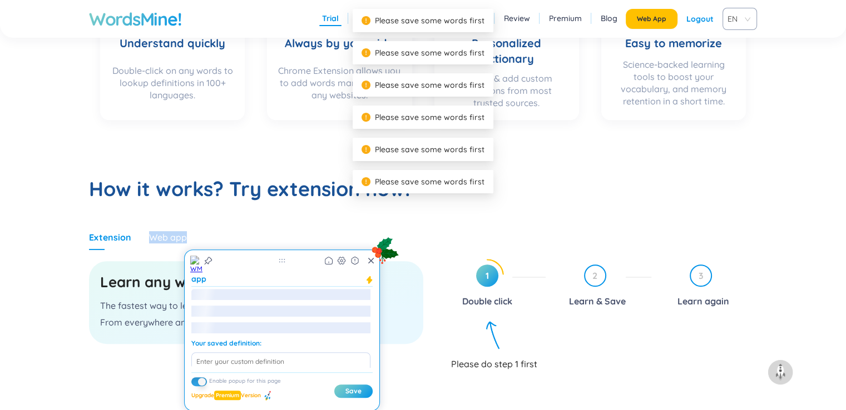
click at [170, 234] on div "Web app" at bounding box center [168, 237] width 38 height 12
click at [492, 274] on span "1" at bounding box center [487, 276] width 22 height 22
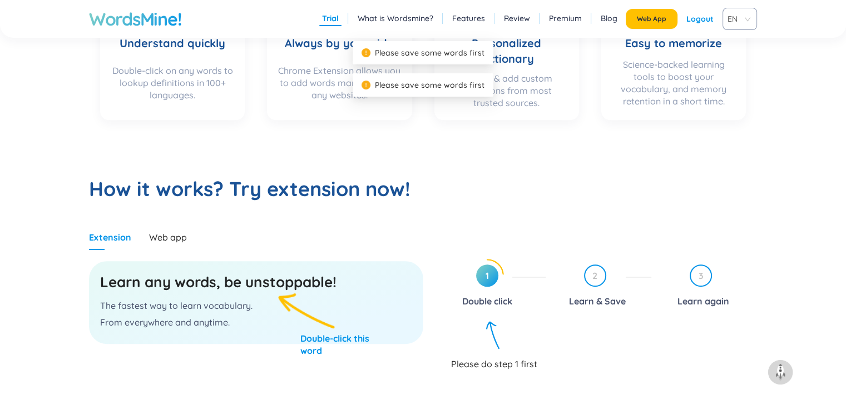
click at [296, 280] on h3 "Learn any words, be unstoppable!" at bounding box center [256, 283] width 312 height 20
click at [295, 281] on h3 "Learn any words, be unstoppable!" at bounding box center [256, 283] width 312 height 20
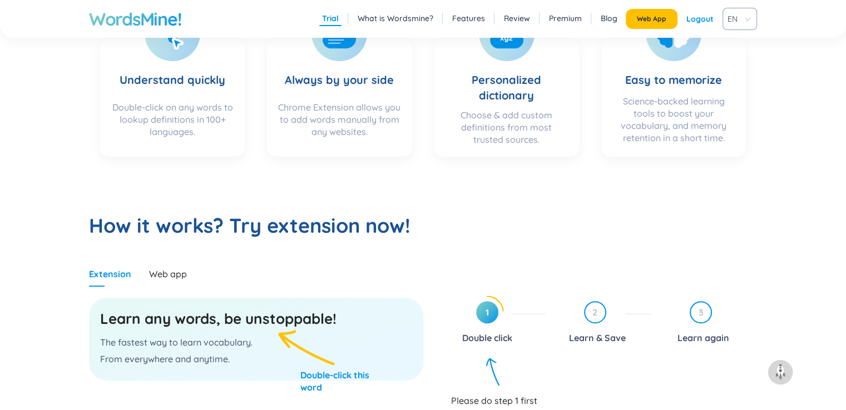
scroll to position [389, 0]
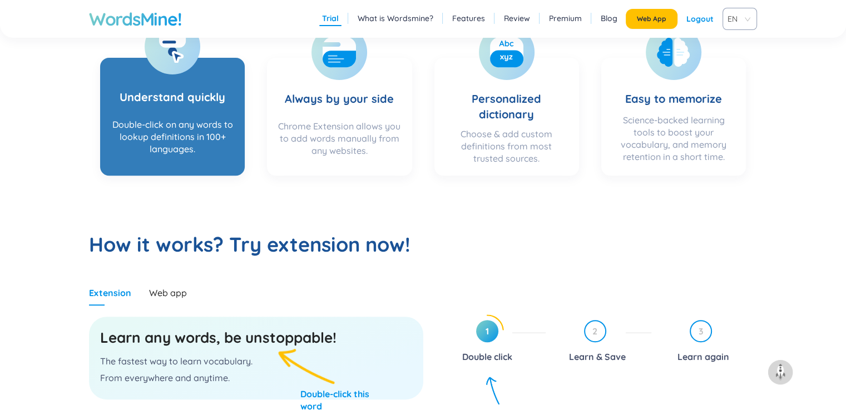
click at [209, 85] on h3 "Understand quickly" at bounding box center [173, 90] width 106 height 46
drag, startPoint x: 209, startPoint y: 85, endPoint x: 210, endPoint y: 96, distance: 10.6
click at [209, 85] on h3 "Understand quickly" at bounding box center [173, 90] width 106 height 46
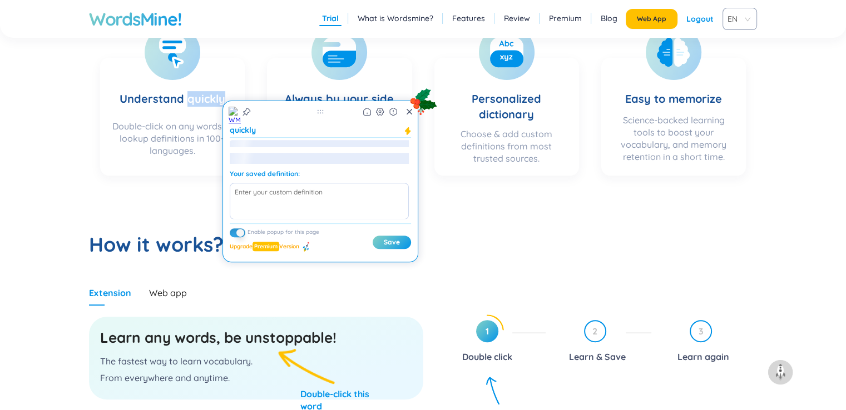
scroll to position [0, 0]
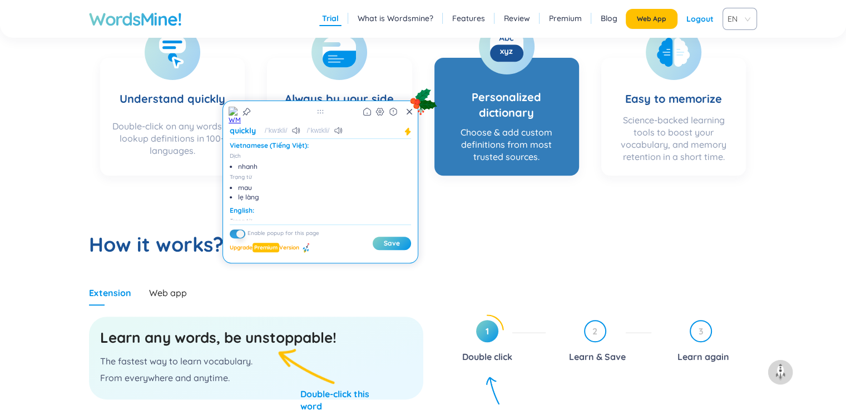
click at [509, 98] on h3 "Personalized dictionary" at bounding box center [507, 93] width 122 height 53
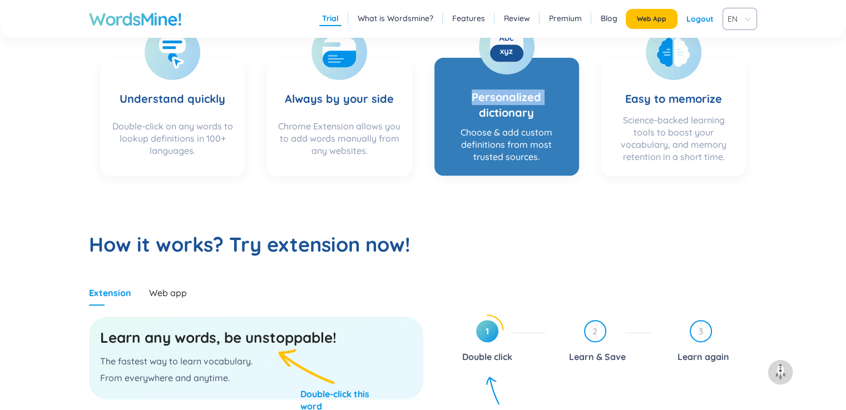
click at [509, 98] on h3 "Personalized dictionary" at bounding box center [507, 93] width 122 height 53
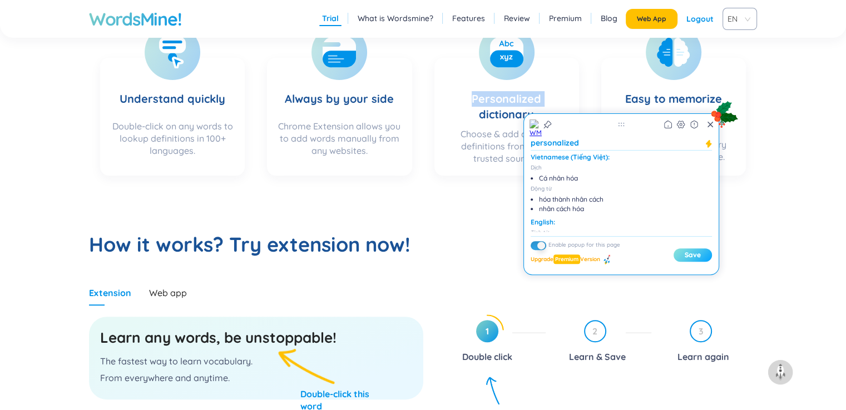
click at [697, 251] on button "Save" at bounding box center [693, 255] width 38 height 13
click at [695, 256] on button "Save" at bounding box center [693, 255] width 38 height 13
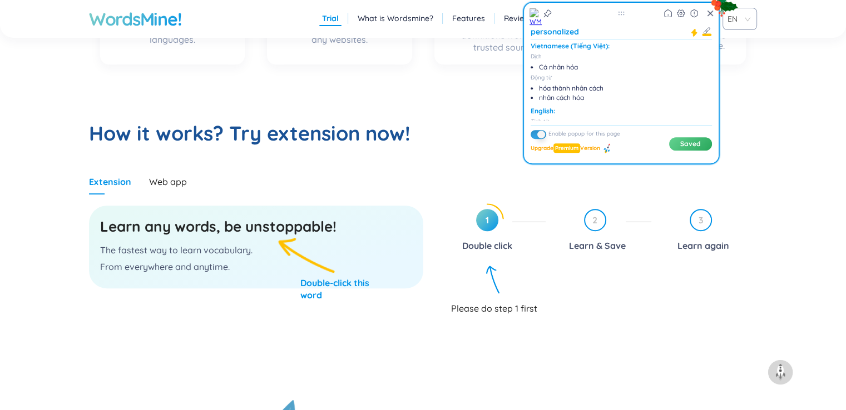
scroll to position [501, 0]
click at [690, 150] on div "Enable popup for this page Upgrade Premium Version Saved" at bounding box center [621, 144] width 181 height 38
click at [597, 222] on span "2" at bounding box center [595, 220] width 20 height 20
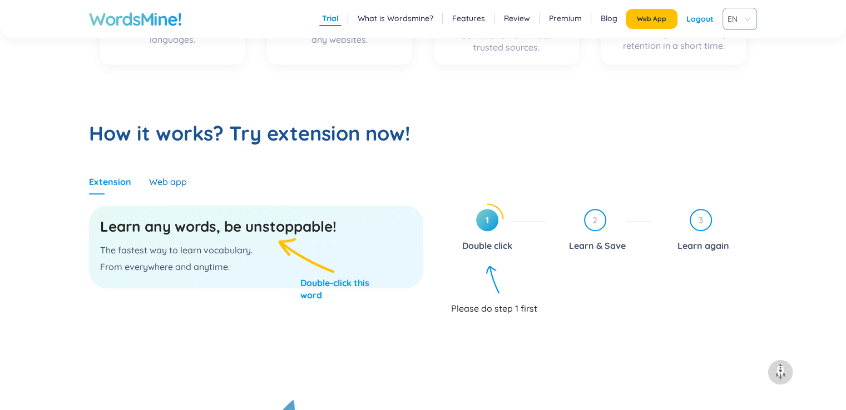
click at [163, 176] on div "Web app" at bounding box center [168, 182] width 38 height 12
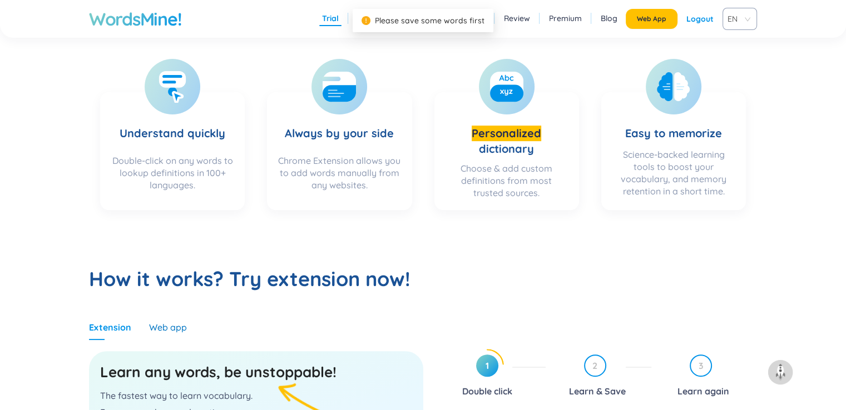
scroll to position [334, 0]
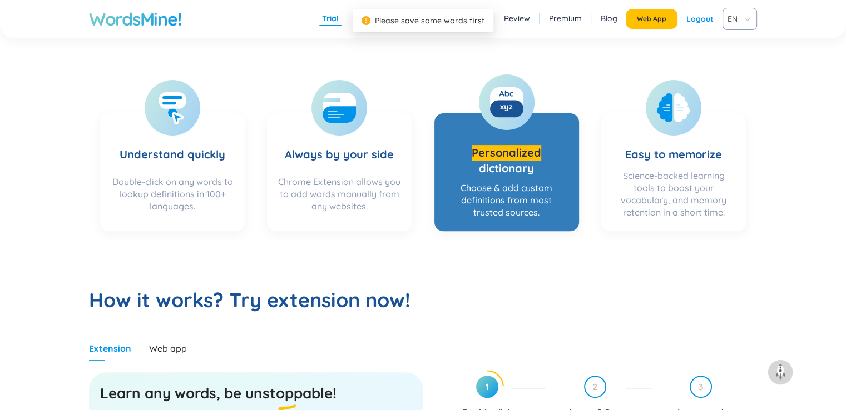
click at [518, 147] on wordsmine "Personalized" at bounding box center [507, 153] width 70 height 16
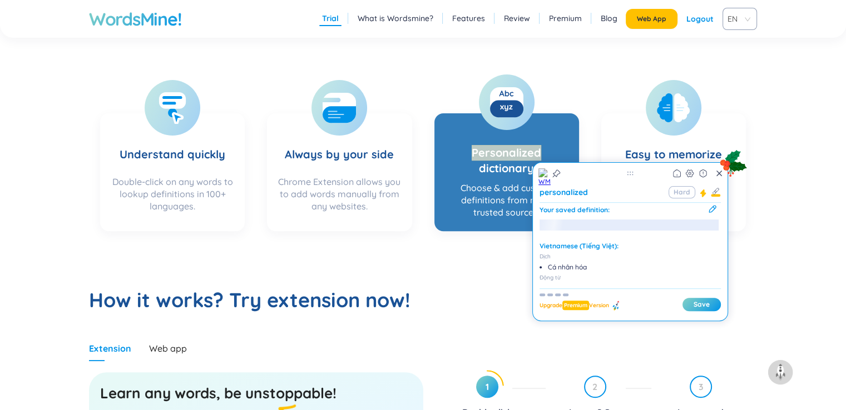
click at [518, 147] on wordsmine "Personalized" at bounding box center [507, 153] width 70 height 16
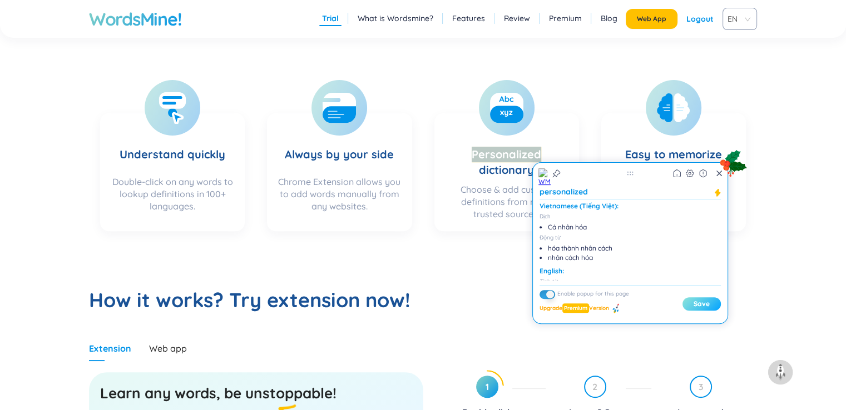
click at [702, 308] on button "Save" at bounding box center [701, 304] width 38 height 13
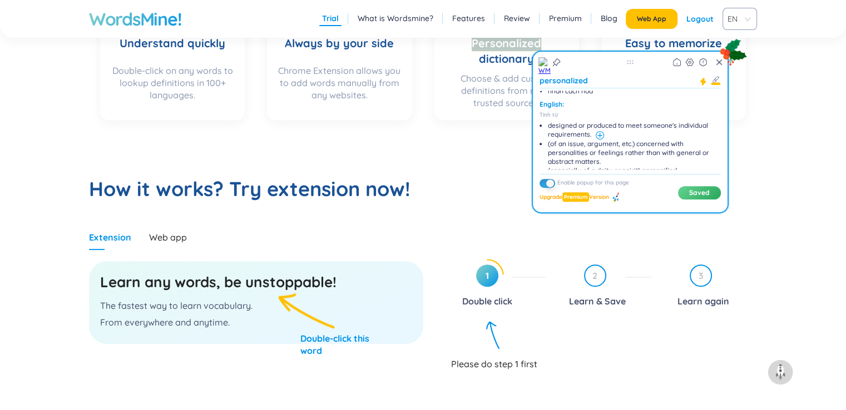
scroll to position [115, 0]
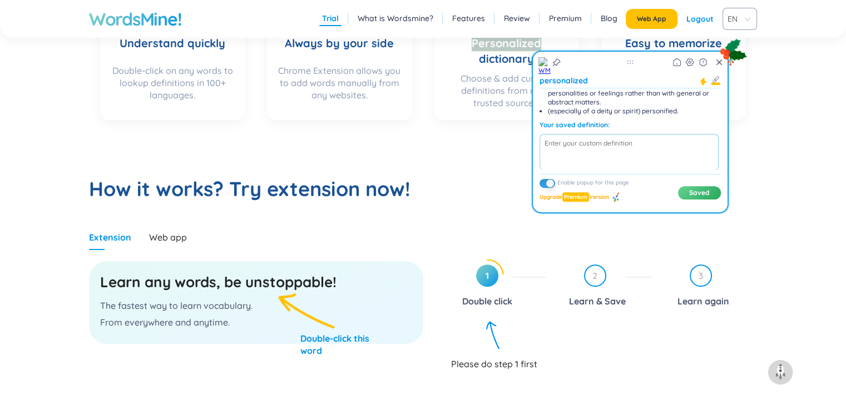
click at [598, 137] on textarea at bounding box center [629, 152] width 179 height 37
click at [538, 247] on div "Extension Web app Learn any words, be unstoppable! The fastest way to learn voc…" at bounding box center [423, 340] width 668 height 231
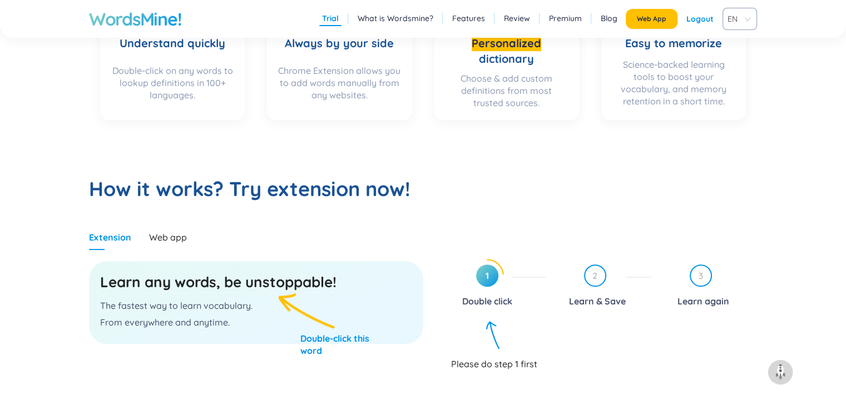
click at [494, 284] on span "1" at bounding box center [487, 276] width 22 height 22
click at [593, 292] on div "2 Learn & Save" at bounding box center [603, 288] width 97 height 46
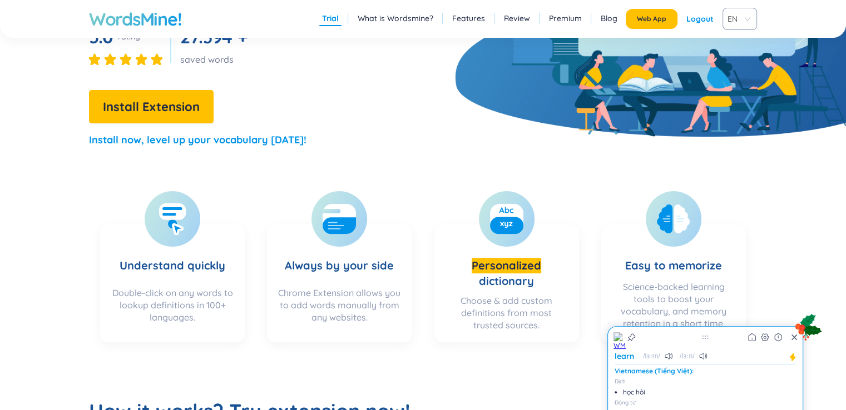
scroll to position [0, 0]
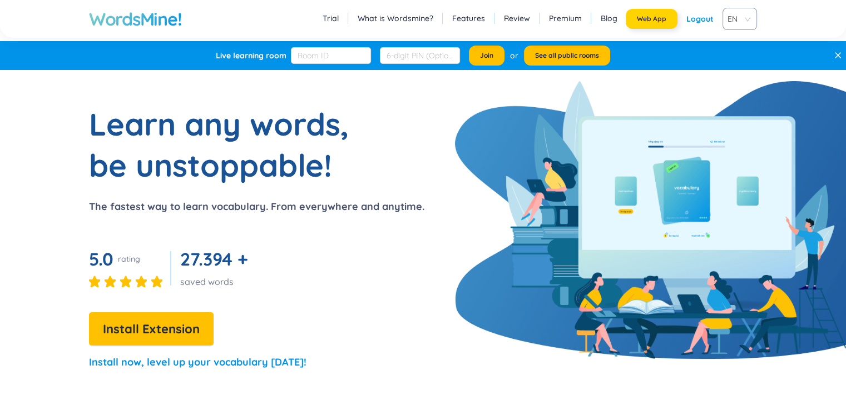
click at [659, 17] on span "Web App" at bounding box center [651, 18] width 29 height 9
click at [408, 61] on input "text" at bounding box center [420, 55] width 80 height 17
type input "leisure time"
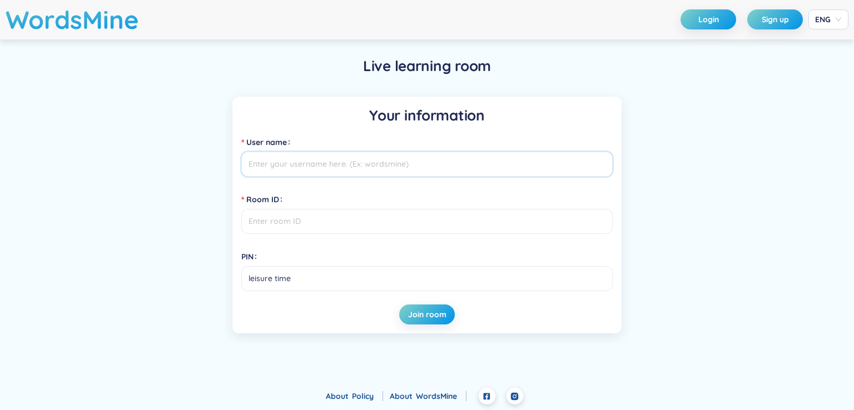
type input "thuha419003015051"
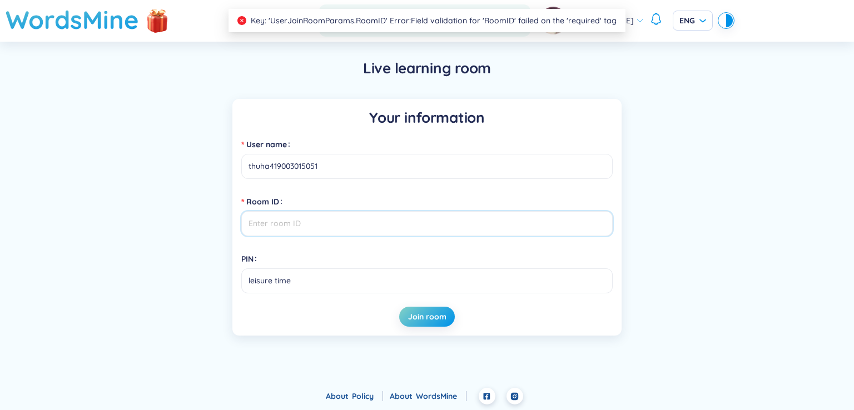
click at [330, 230] on input "Room ID" at bounding box center [427, 223] width 372 height 25
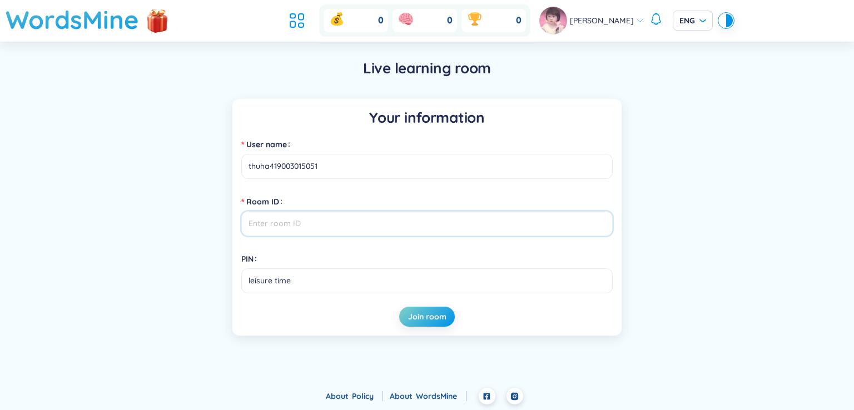
click at [330, 230] on input "Room ID" at bounding box center [427, 223] width 372 height 25
click at [245, 204] on label "Room ID" at bounding box center [264, 202] width 46 height 18
click at [245, 211] on input "Room ID" at bounding box center [427, 223] width 372 height 25
click at [245, 199] on label "Room ID" at bounding box center [264, 202] width 46 height 18
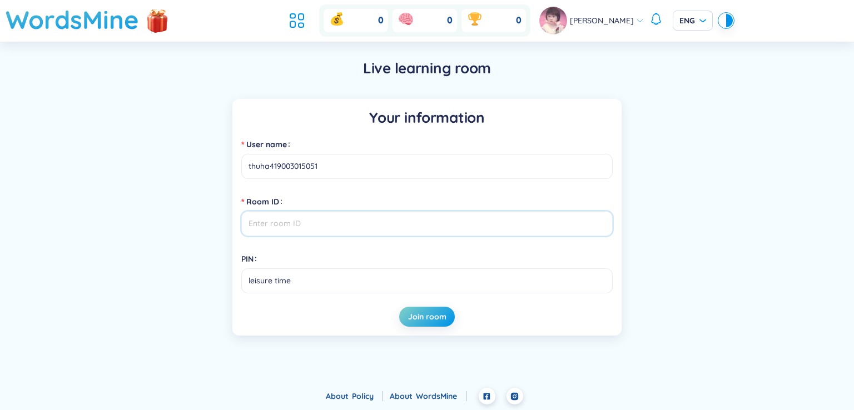
click at [245, 211] on input "Room ID" at bounding box center [427, 223] width 372 height 25
click at [309, 288] on input "leisure time" at bounding box center [427, 281] width 372 height 25
click at [325, 224] on input "Room ID" at bounding box center [427, 223] width 372 height 25
click at [276, 230] on input "Room ID" at bounding box center [427, 223] width 372 height 25
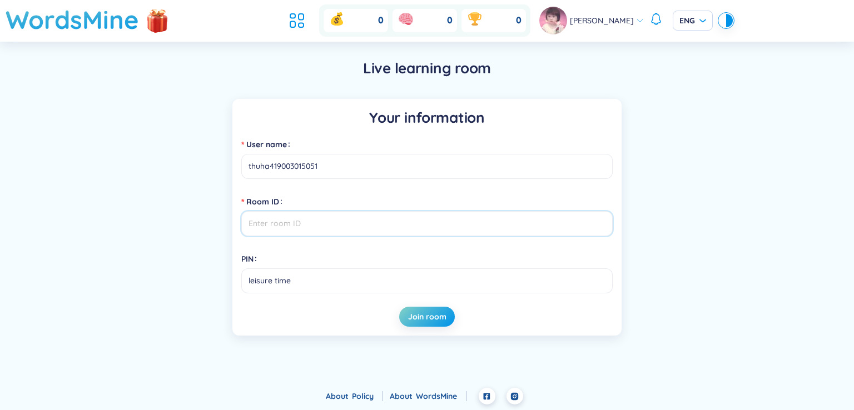
click at [383, 230] on input "Room ID" at bounding box center [427, 223] width 372 height 25
click at [291, 225] on input "Room ID" at bounding box center [427, 223] width 372 height 25
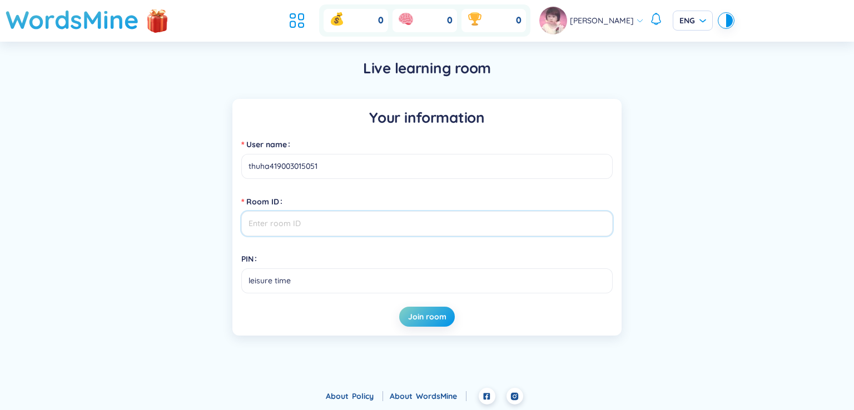
click at [291, 225] on input "Room ID" at bounding box center [427, 223] width 372 height 25
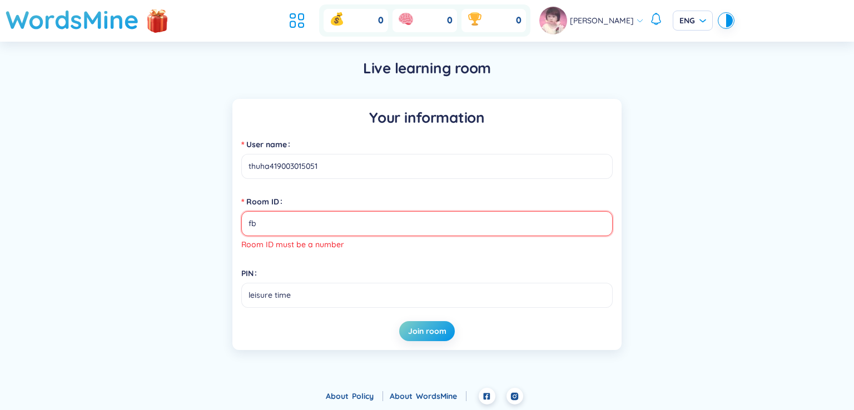
type input "f"
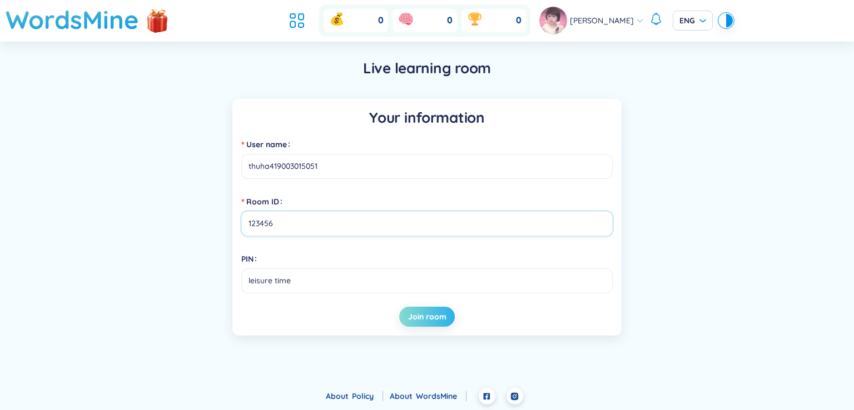
type input "123456"
click at [430, 321] on span "Join room" at bounding box center [427, 316] width 38 height 11
drag, startPoint x: 283, startPoint y: 227, endPoint x: 246, endPoint y: 230, distance: 36.3
click at [246, 230] on input "123456" at bounding box center [427, 223] width 372 height 25
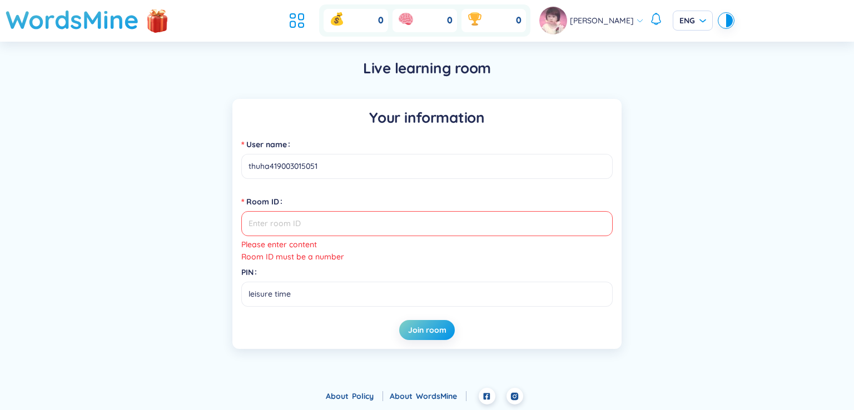
click at [319, 255] on div "Room ID must be a number" at bounding box center [427, 257] width 372 height 12
